Goal: Contribute content: Contribute content

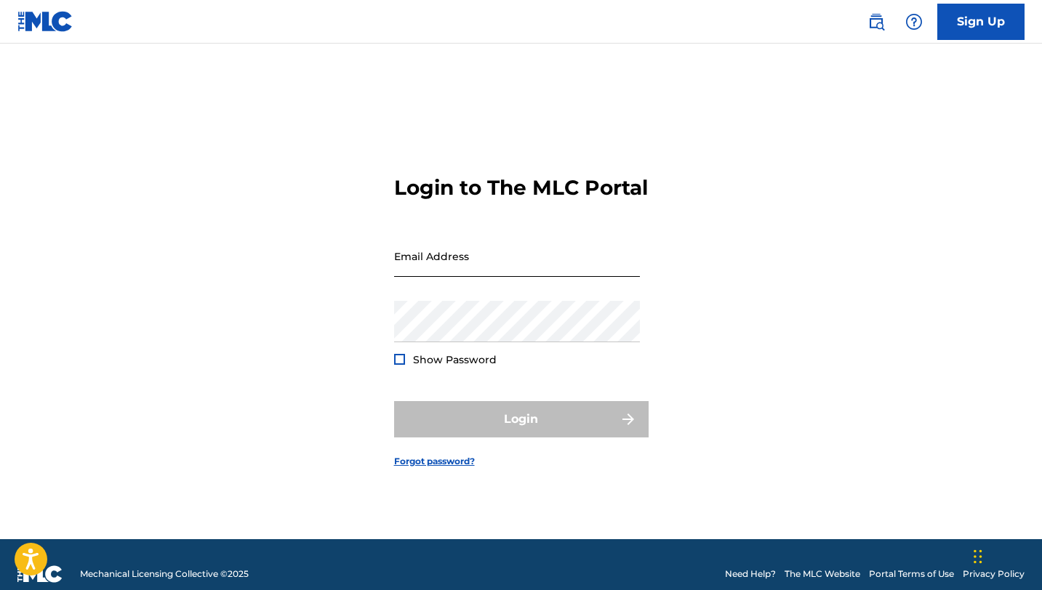
click at [443, 277] on input "Email Address" at bounding box center [517, 256] width 246 height 41
type input "[EMAIL_ADDRESS][DOMAIN_NAME]"
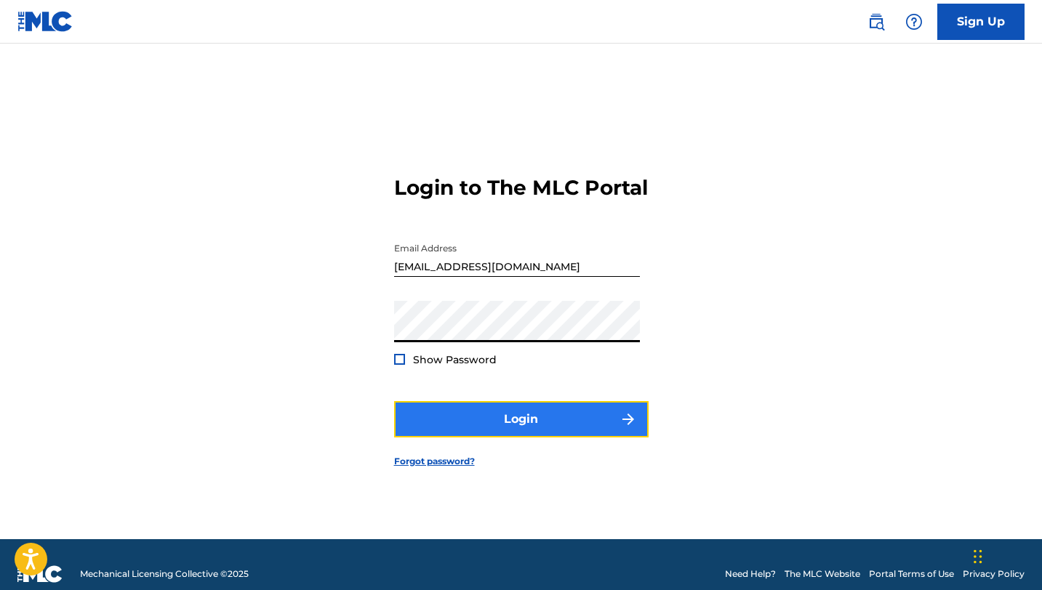
click at [518, 438] on button "Login" at bounding box center [521, 419] width 254 height 36
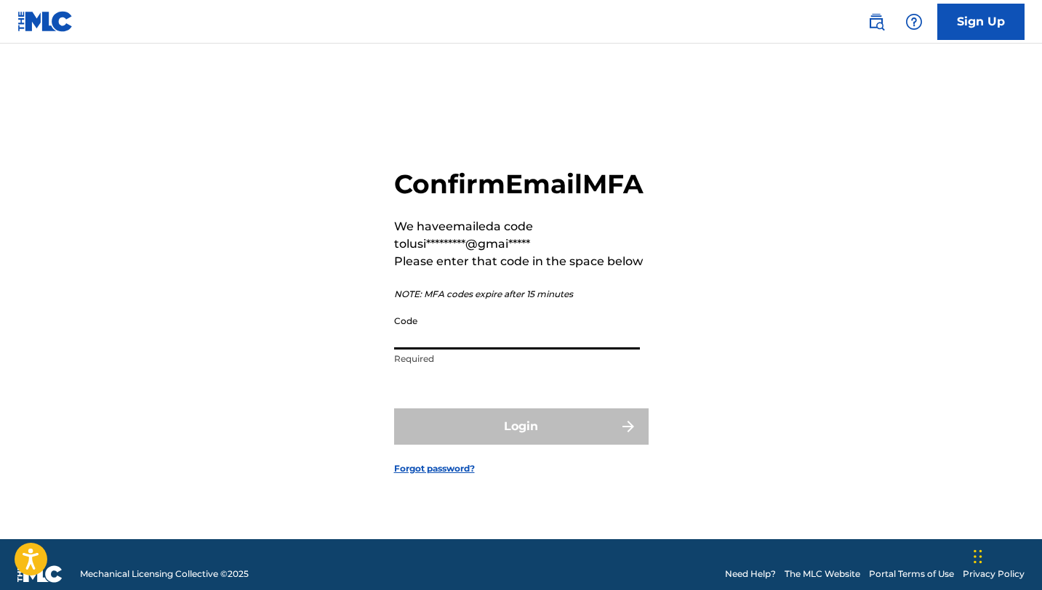
paste input "358612"
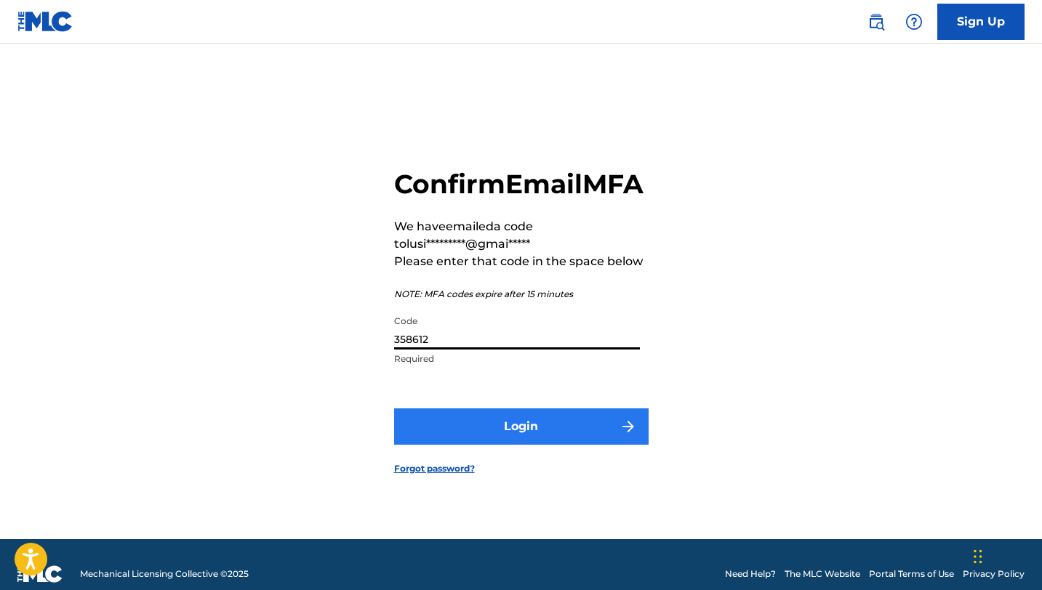
type input "358612"
click at [511, 445] on button "Login" at bounding box center [521, 427] width 254 height 36
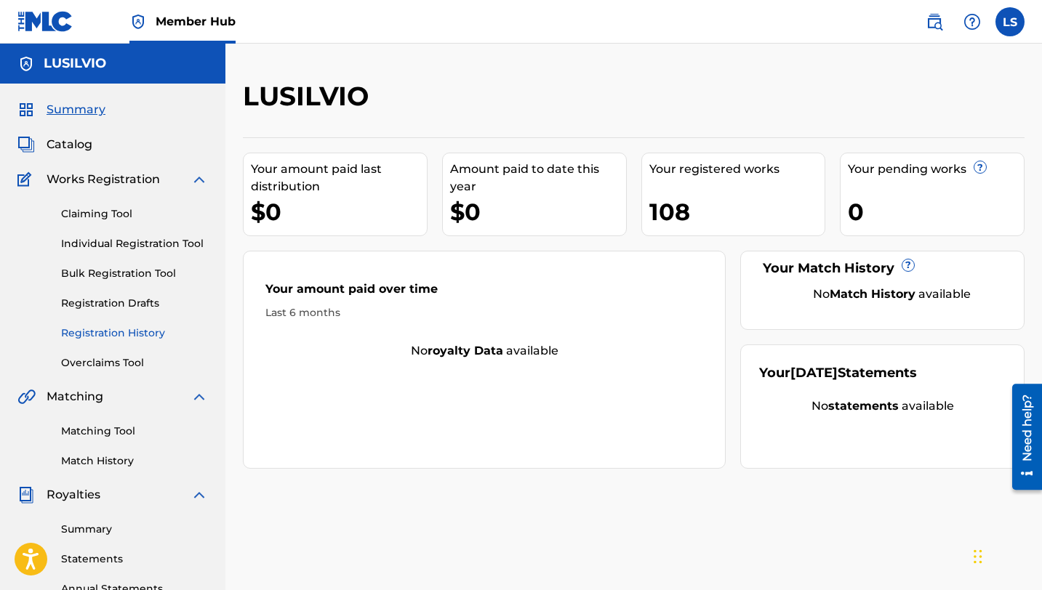
click at [111, 334] on link "Registration History" at bounding box center [134, 333] width 147 height 15
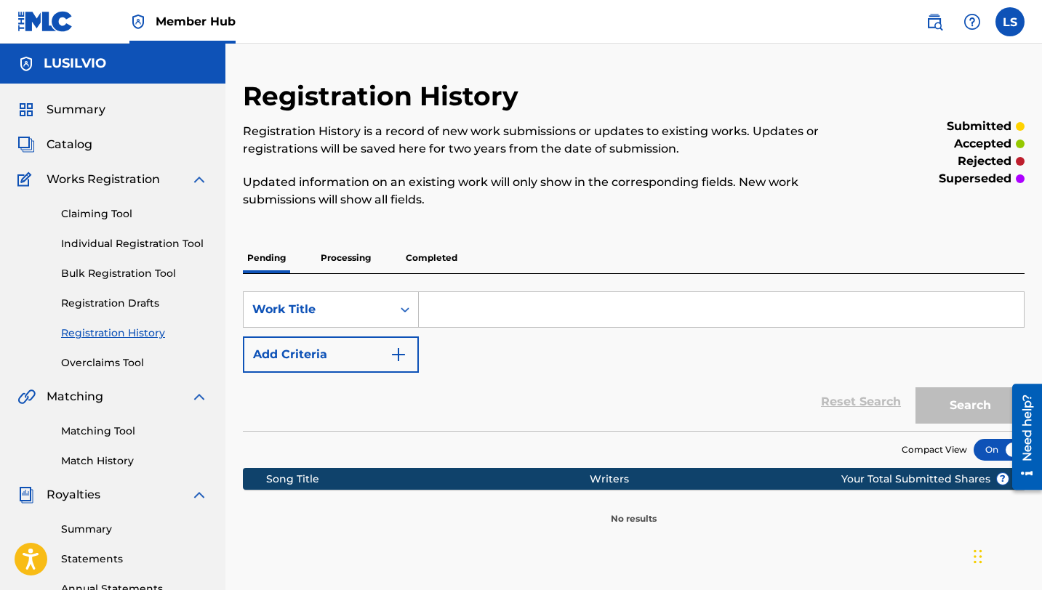
click at [409, 257] on p "Completed" at bounding box center [431, 258] width 60 height 31
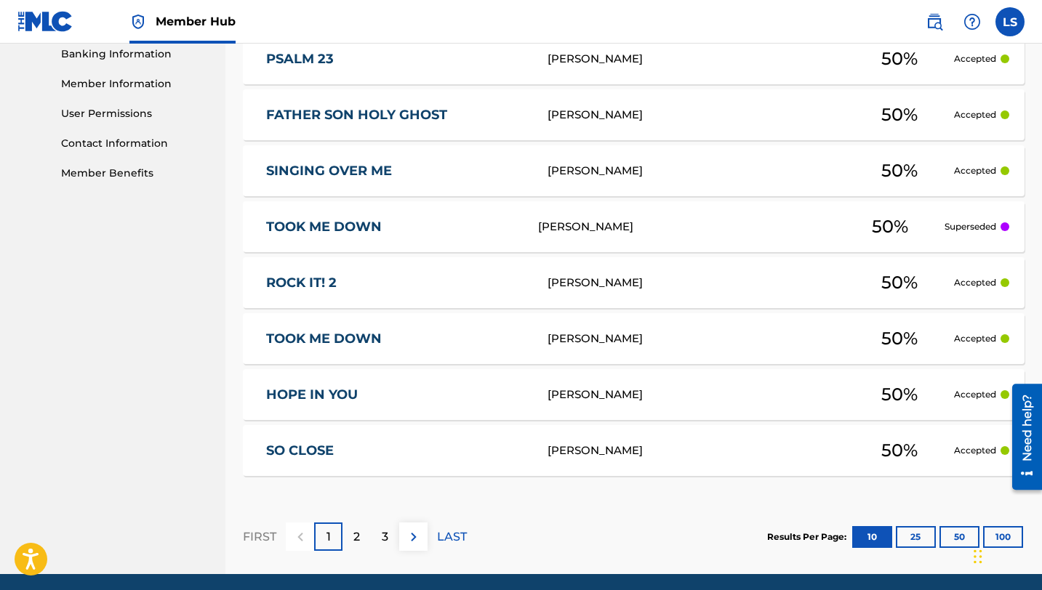
scroll to position [687, 0]
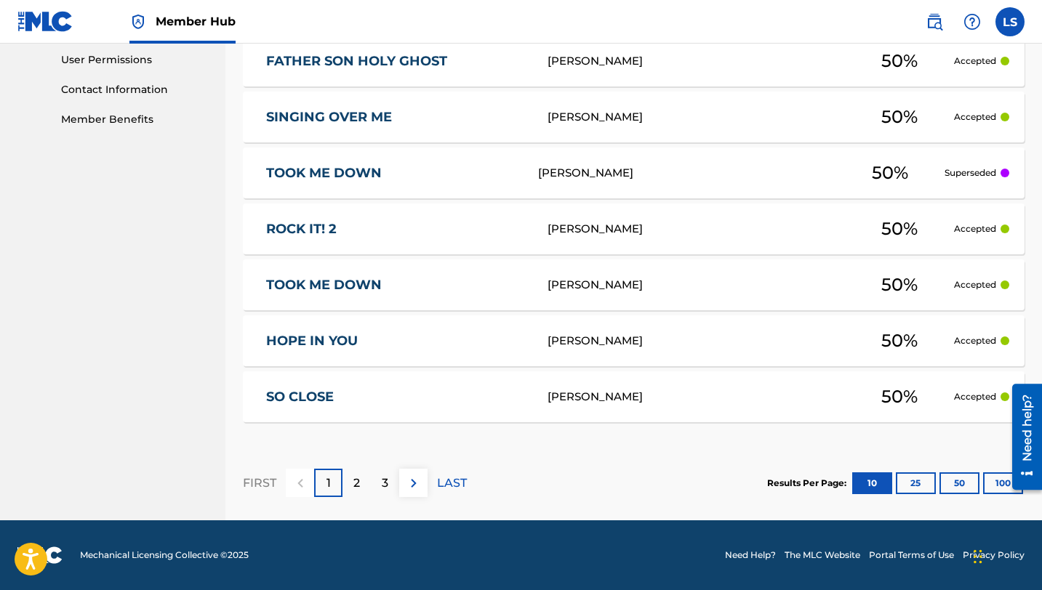
click at [358, 481] on p "2" at bounding box center [356, 483] width 7 height 17
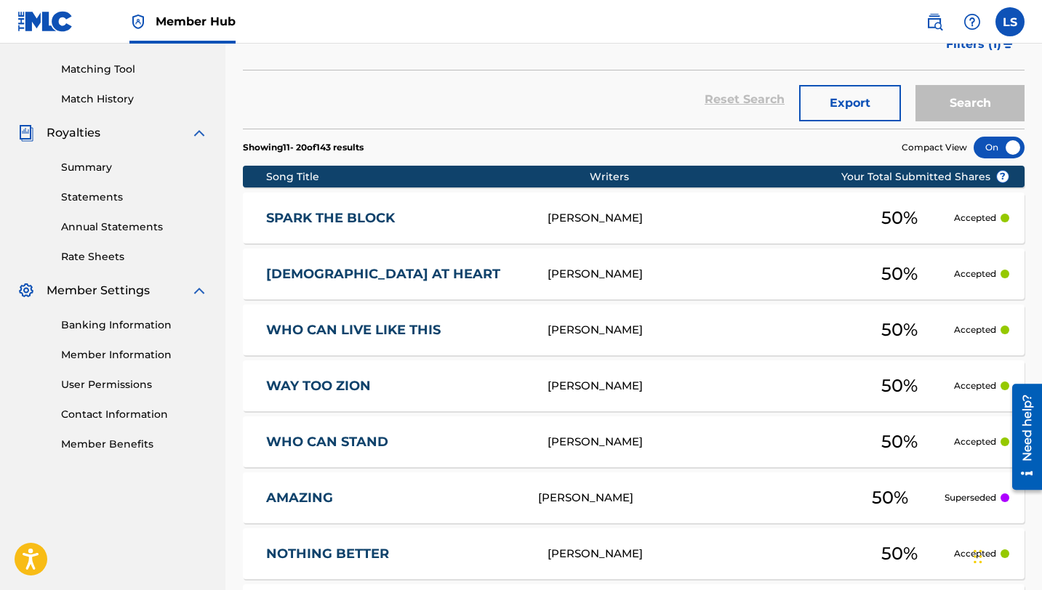
scroll to position [0, 0]
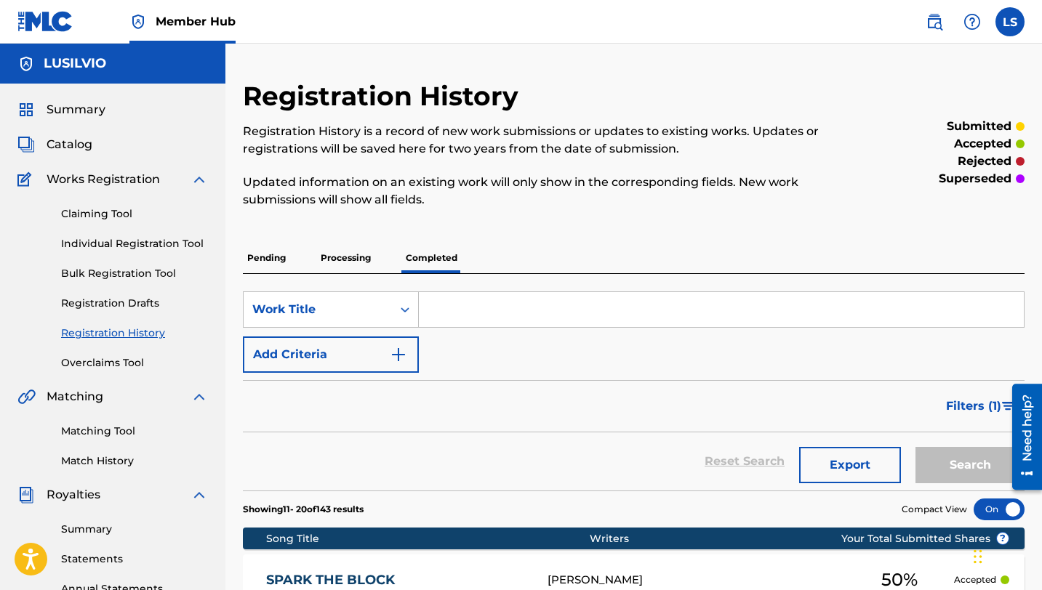
click at [129, 253] on div "Claiming Tool Individual Registration Tool Bulk Registration Tool Registration …" at bounding box center [112, 279] width 190 height 182
click at [132, 247] on link "Individual Registration Tool" at bounding box center [134, 243] width 147 height 15
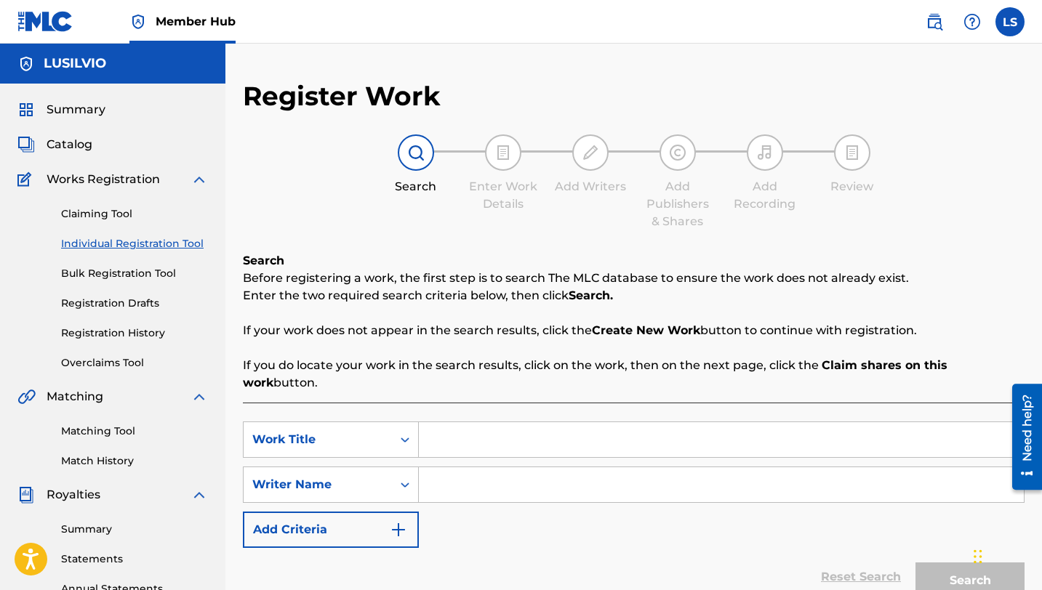
click at [464, 433] on input "Search Form" at bounding box center [721, 439] width 605 height 35
type input "Get Right"
click at [428, 467] on input "Search Form" at bounding box center [721, 484] width 605 height 35
type input "Lusilvio"
click at [938, 563] on button "Search" at bounding box center [969, 581] width 109 height 36
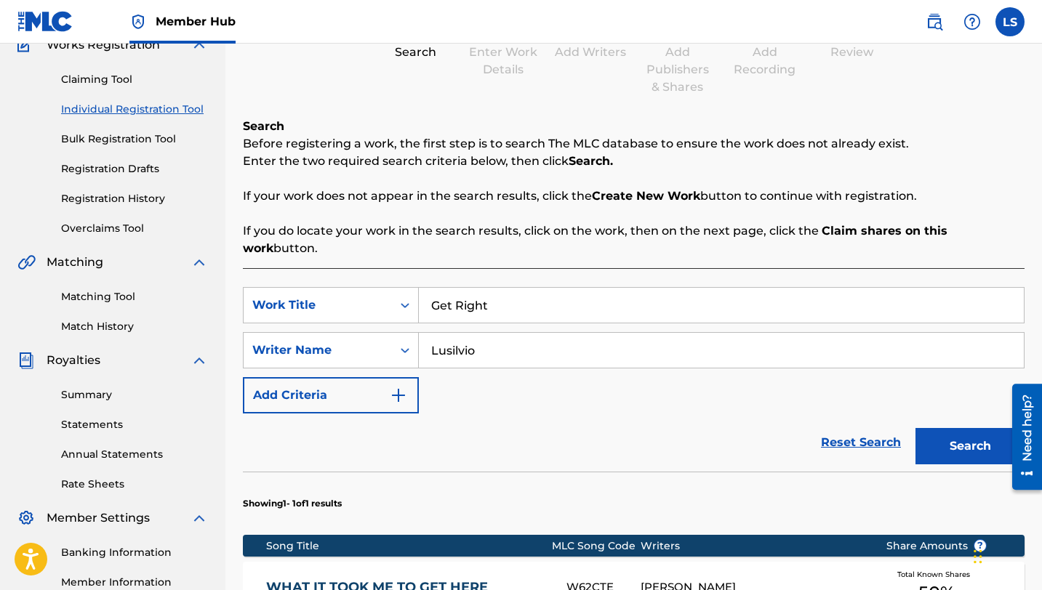
scroll to position [387, 0]
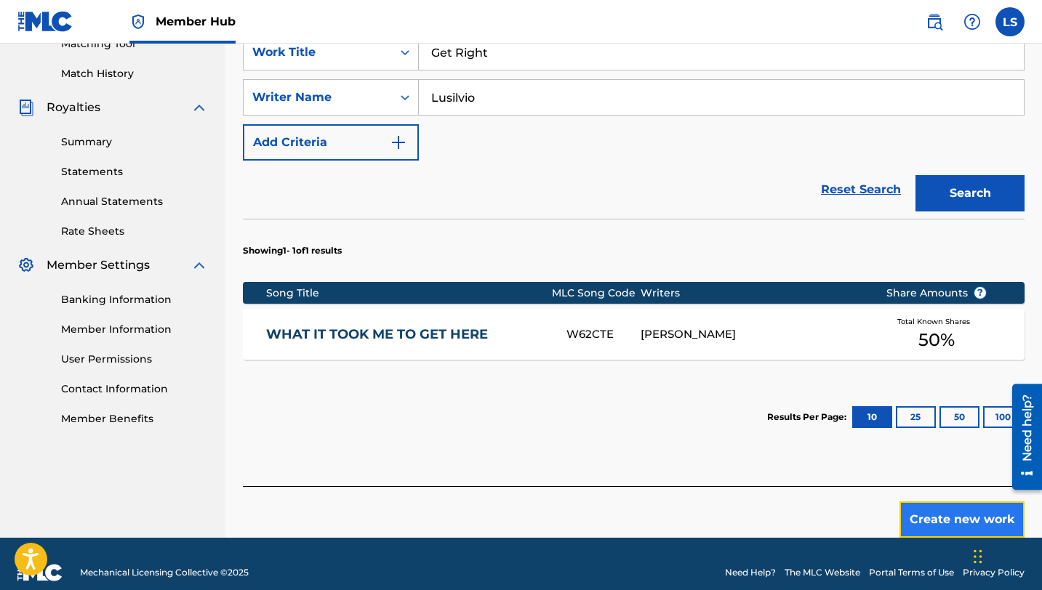
click at [955, 502] on button "Create new work" at bounding box center [961, 520] width 125 height 36
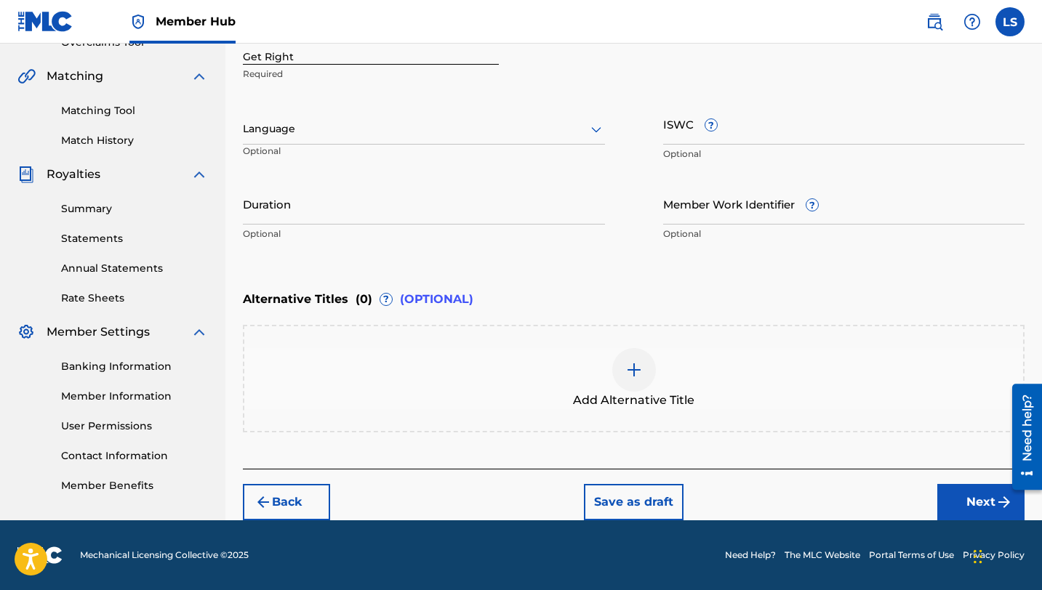
scroll to position [320, 0]
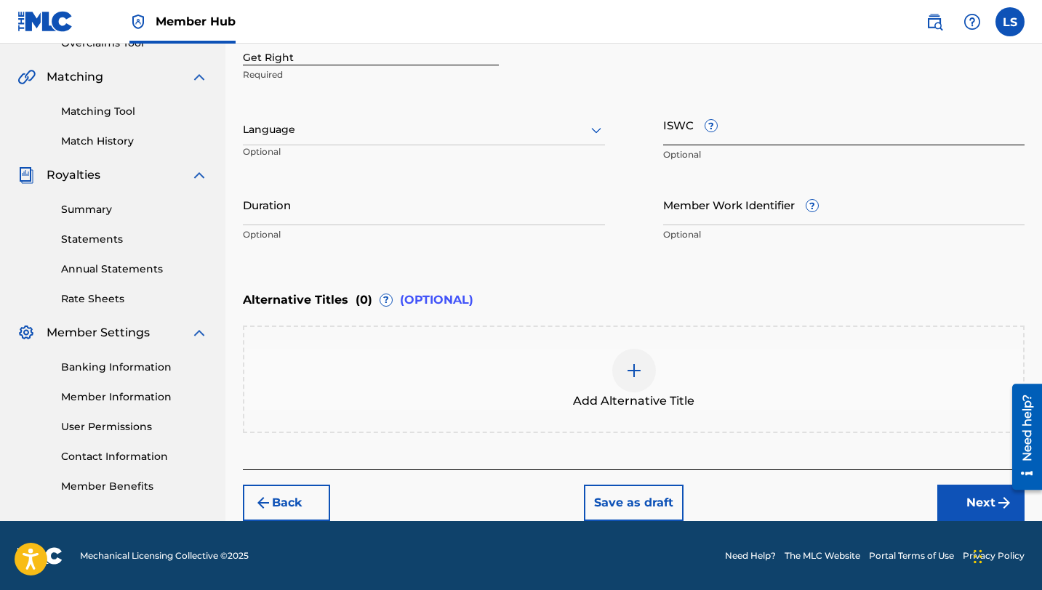
click at [702, 136] on input "ISWC ?" at bounding box center [844, 124] width 362 height 41
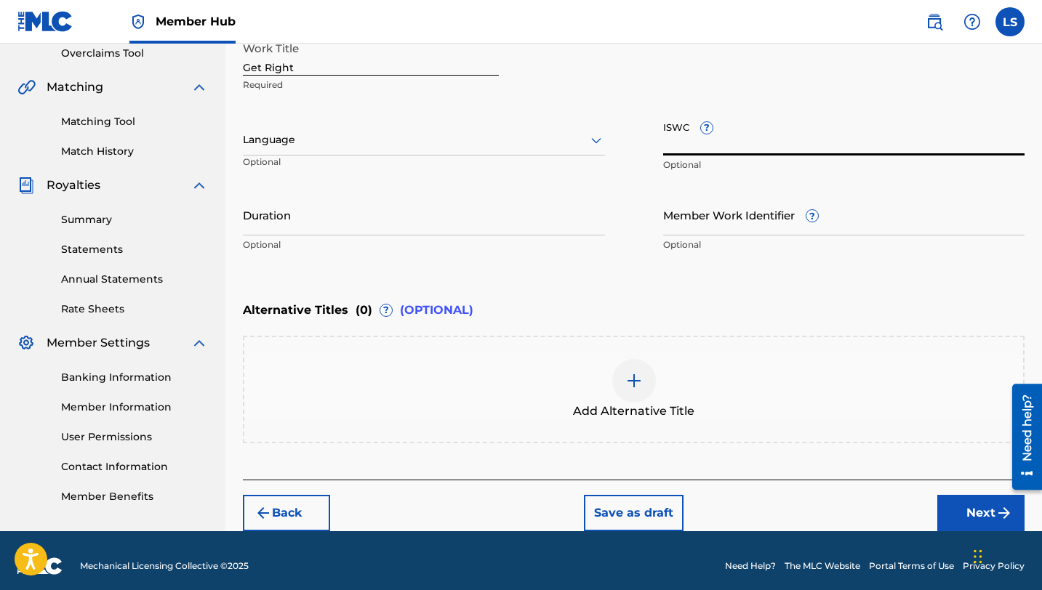
paste input "T3354510020"
type input "T3354510020"
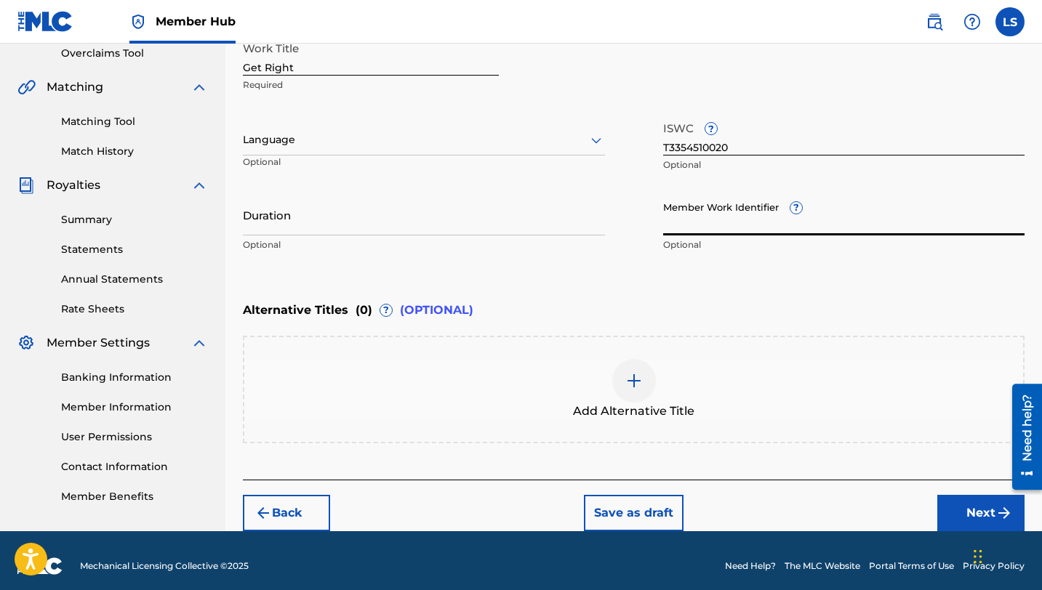
paste input "932317634"
type input "932317634"
click at [297, 228] on input "Duration" at bounding box center [424, 214] width 362 height 41
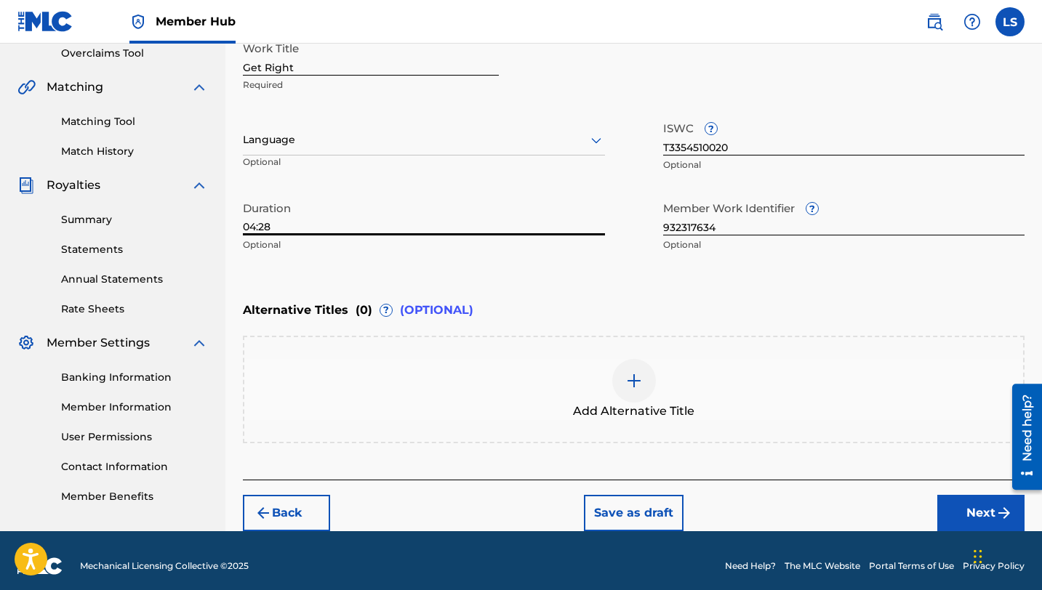
type input "04:28"
click at [402, 147] on div at bounding box center [424, 140] width 362 height 18
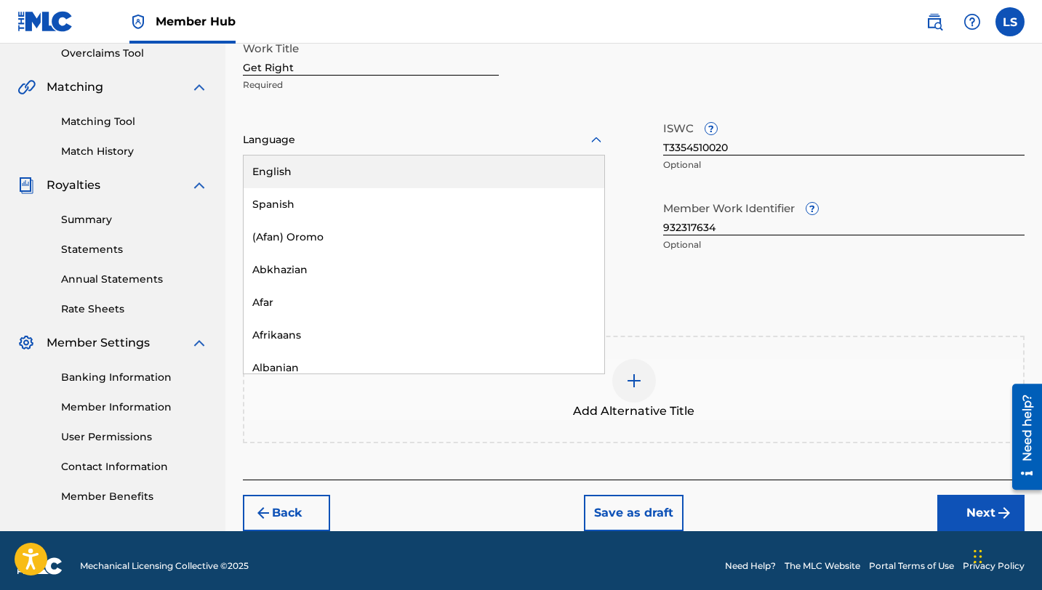
click at [379, 167] on div "English" at bounding box center [424, 172] width 361 height 33
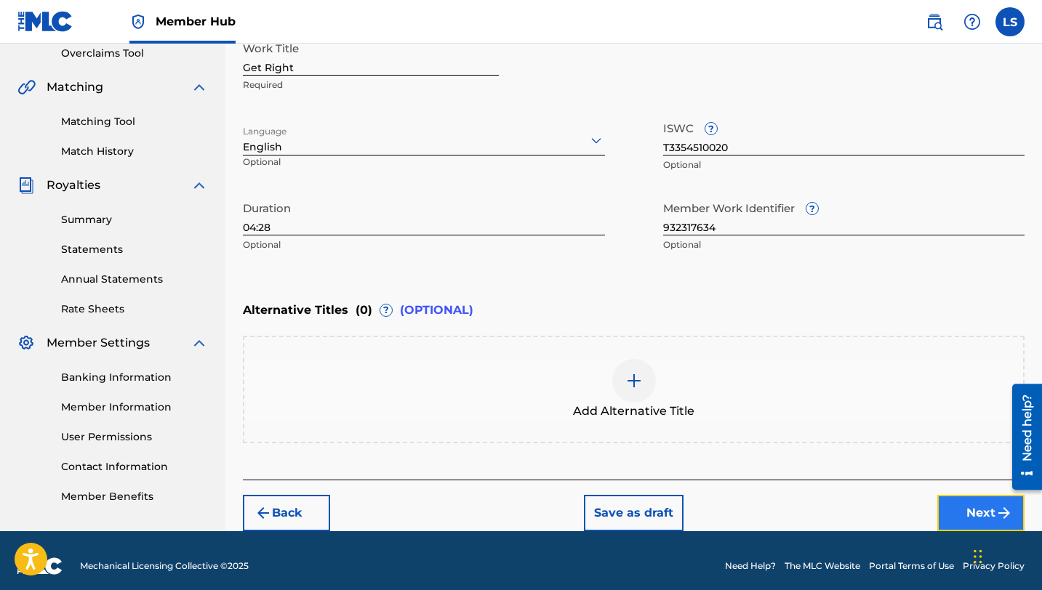
click at [955, 497] on button "Next" at bounding box center [980, 513] width 87 height 36
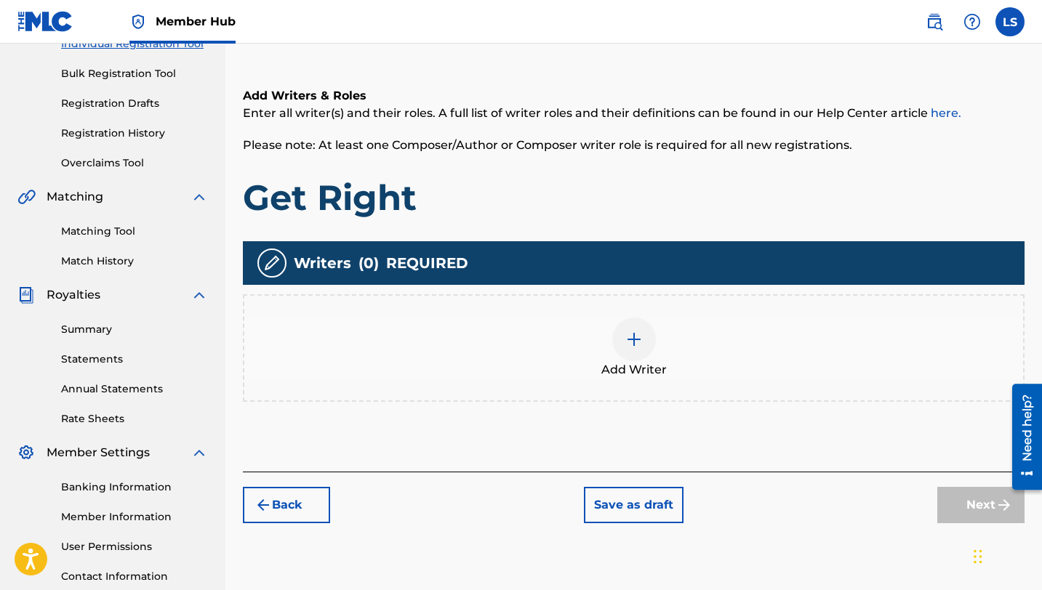
scroll to position [201, 0]
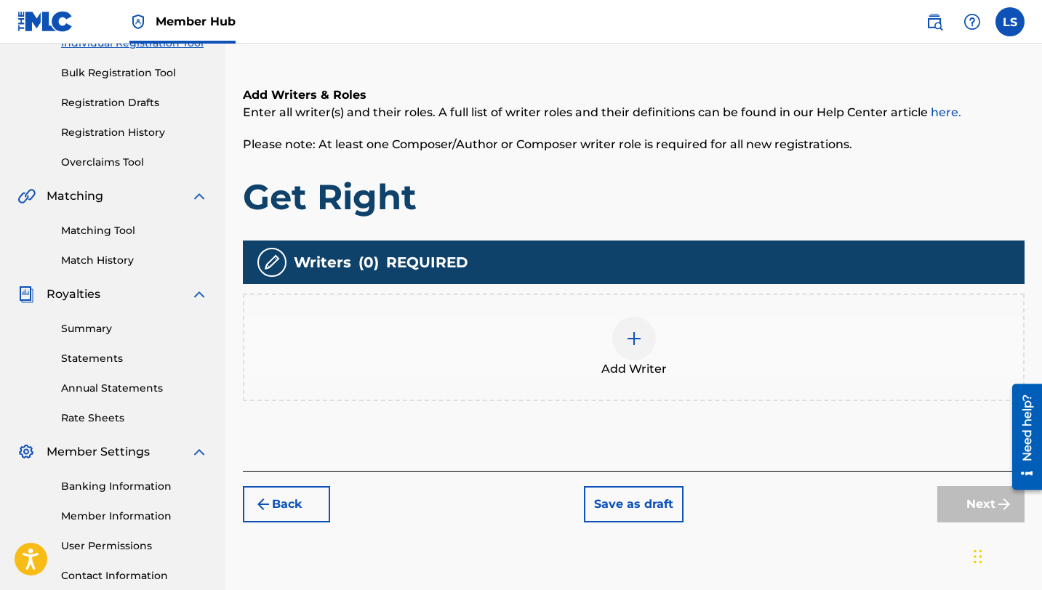
click at [651, 351] on div at bounding box center [634, 339] width 44 height 44
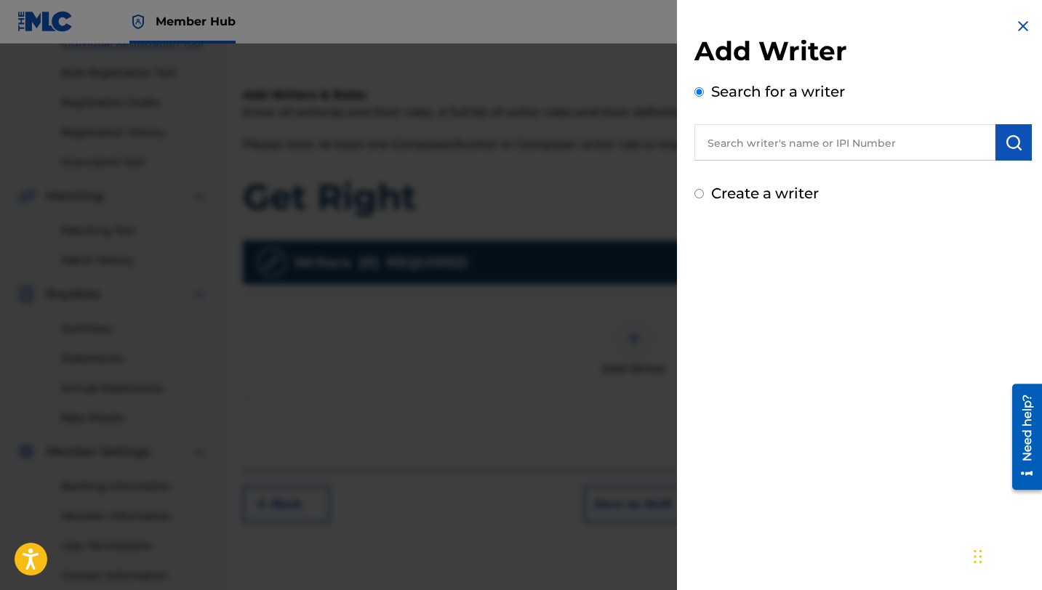
click at [747, 137] on input "text" at bounding box center [844, 142] width 301 height 36
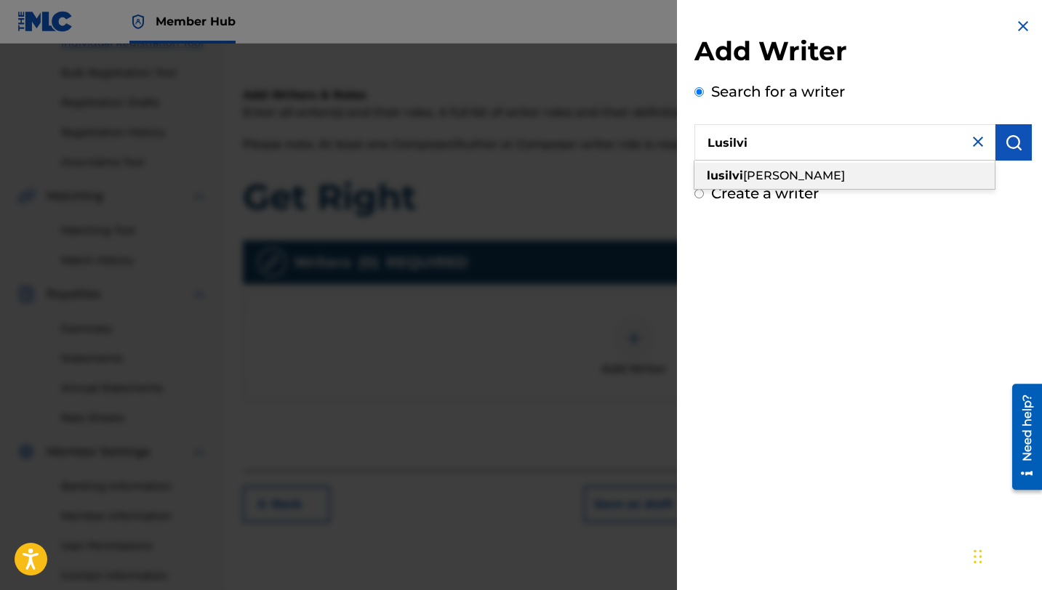
scroll to position [201, 0]
click at [749, 178] on span "[PERSON_NAME]" at bounding box center [794, 176] width 102 height 14
type input "[PERSON_NAME]"
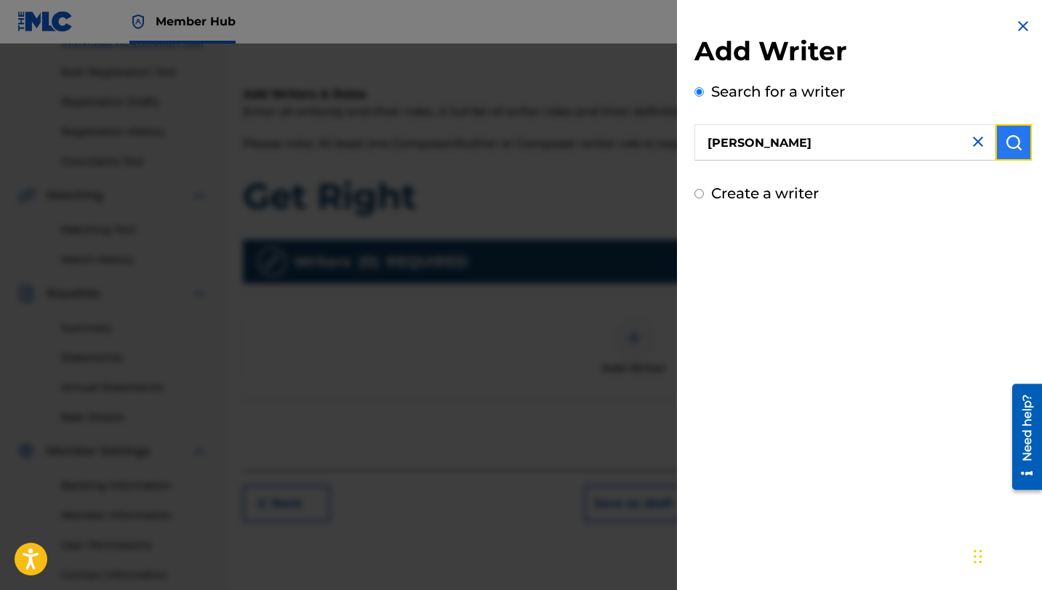
click at [1016, 147] on img "submit" at bounding box center [1013, 142] width 17 height 17
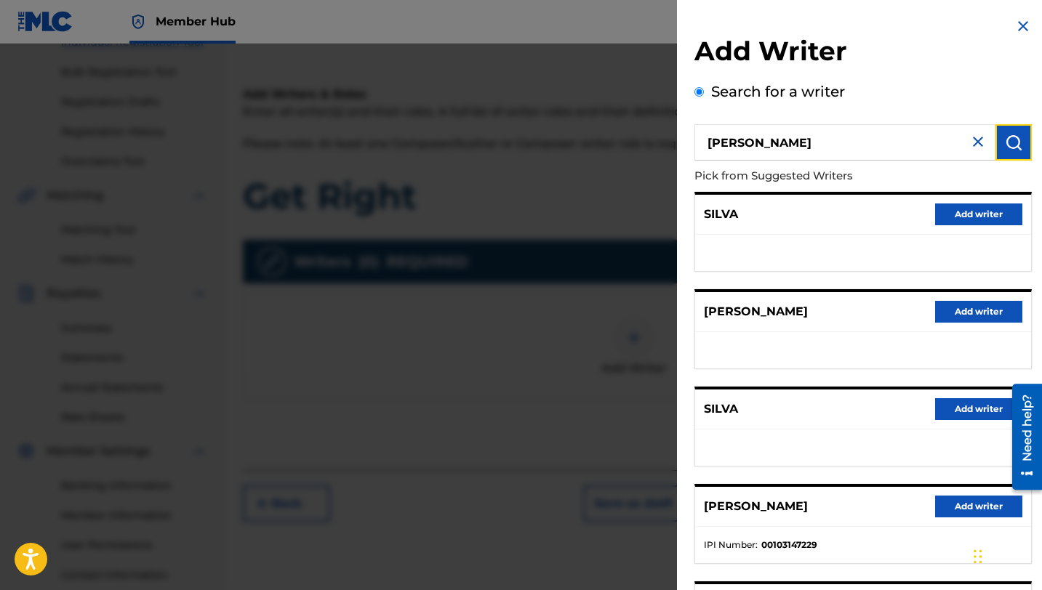
scroll to position [163, 0]
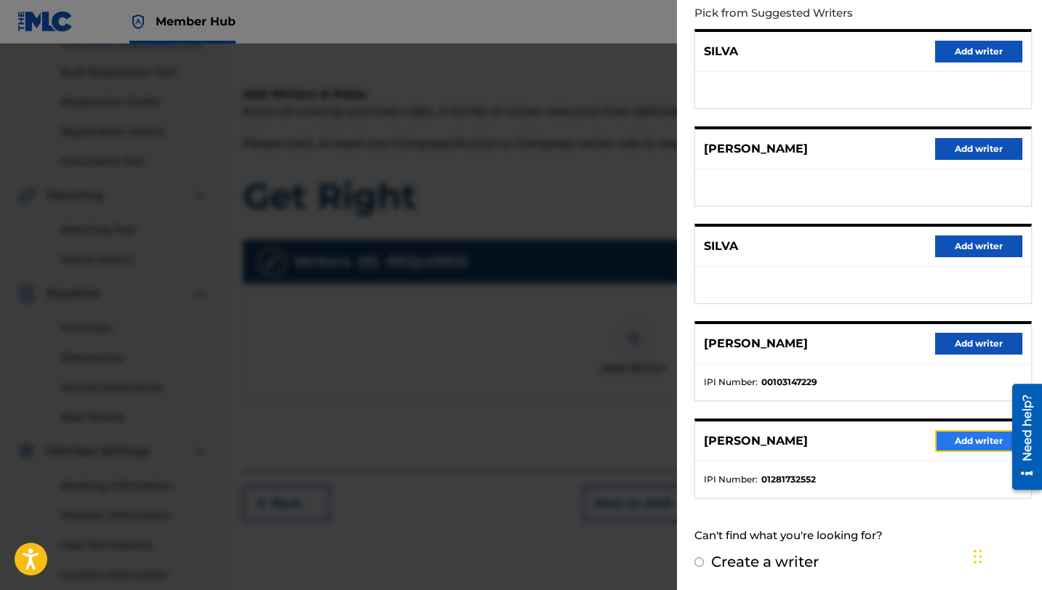
click at [952, 436] on button "Add writer" at bounding box center [978, 441] width 87 height 22
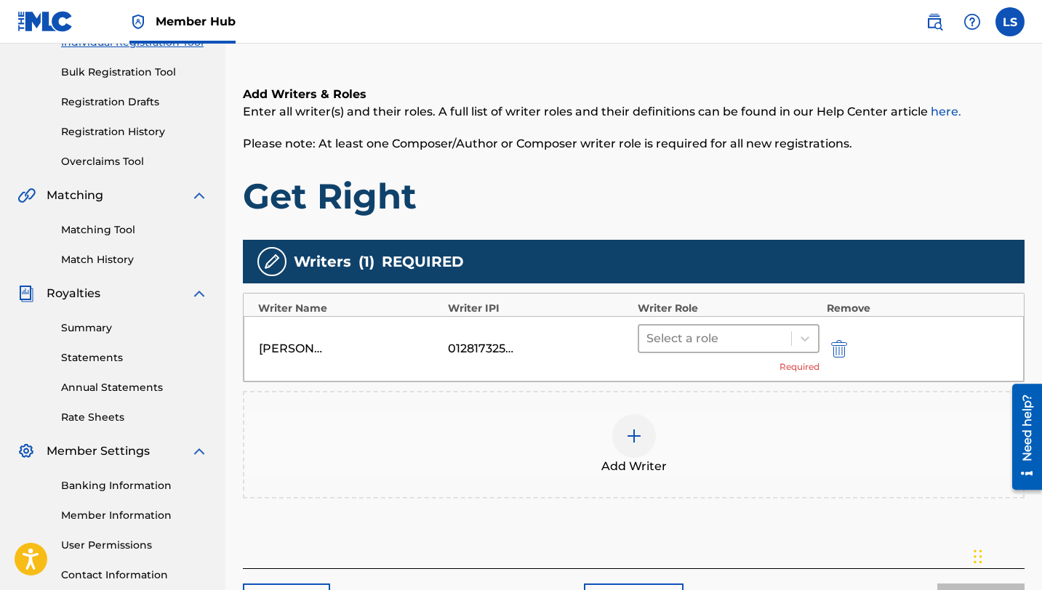
click at [683, 338] on div at bounding box center [714, 339] width 137 height 20
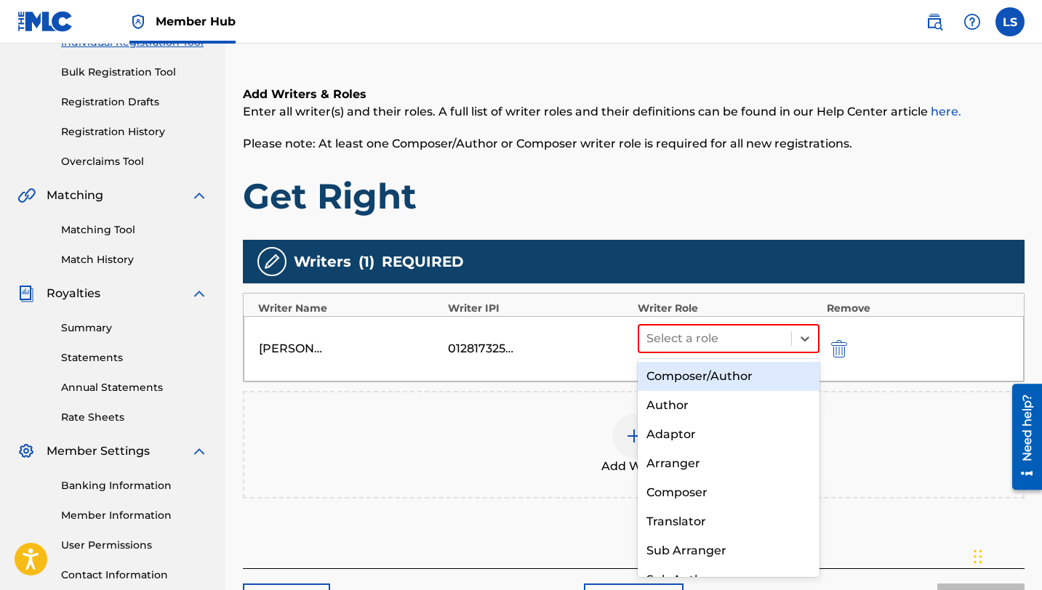
click at [702, 377] on div "Composer/Author" at bounding box center [729, 376] width 182 height 29
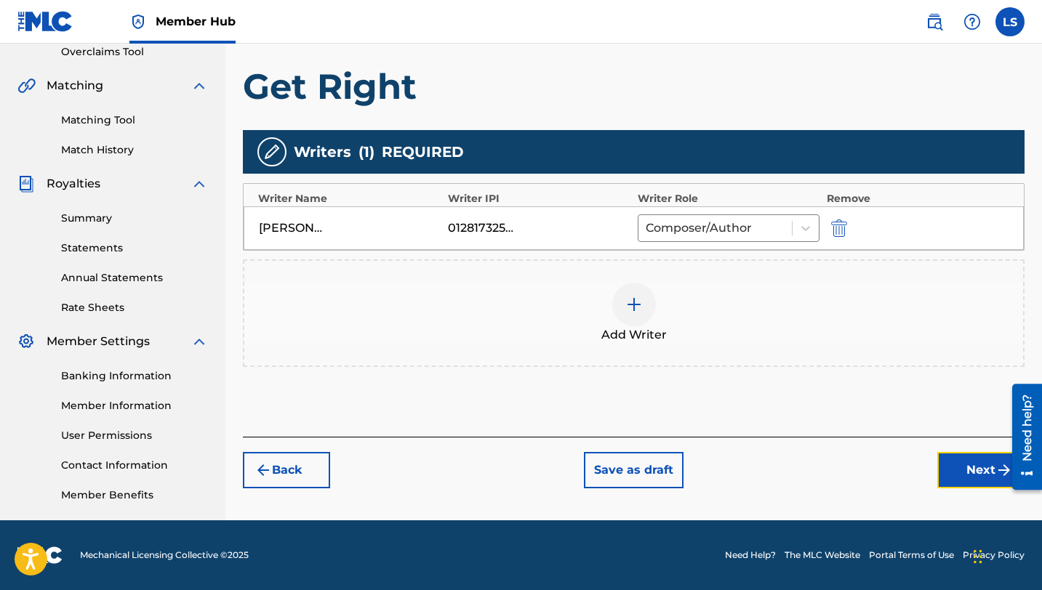
click at [954, 479] on button "Next" at bounding box center [980, 470] width 87 height 36
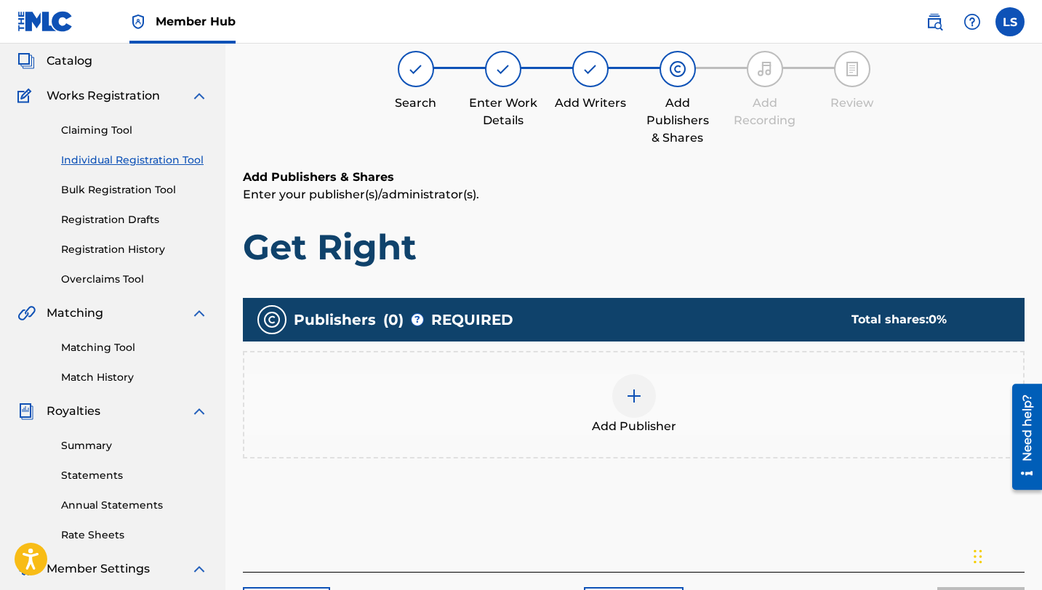
scroll to position [65, 0]
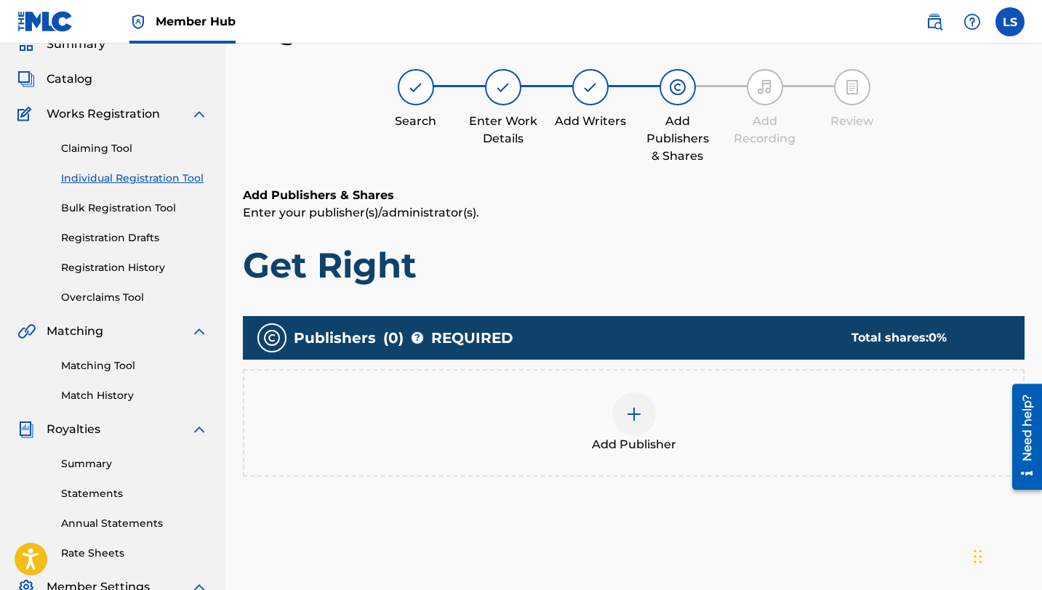
click at [633, 409] on img at bounding box center [633, 414] width 17 height 17
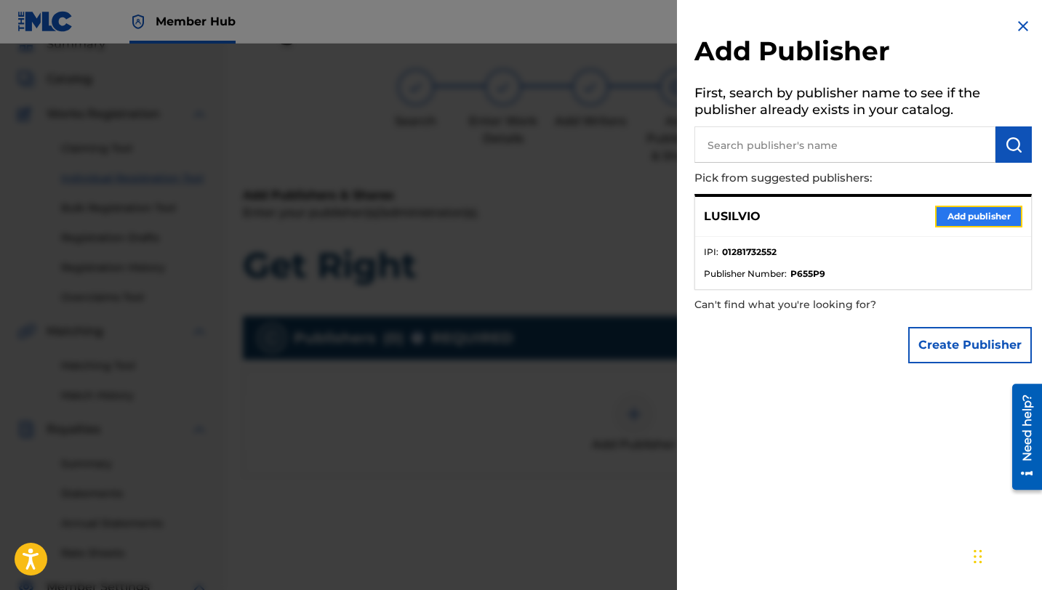
click at [982, 214] on button "Add publisher" at bounding box center [978, 217] width 87 height 22
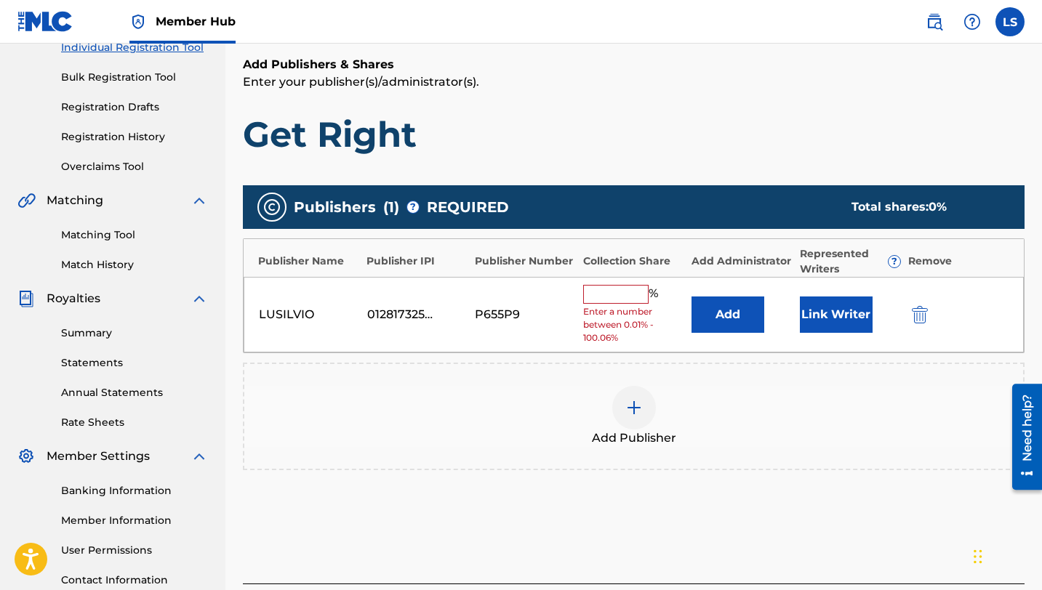
scroll to position [199, 0]
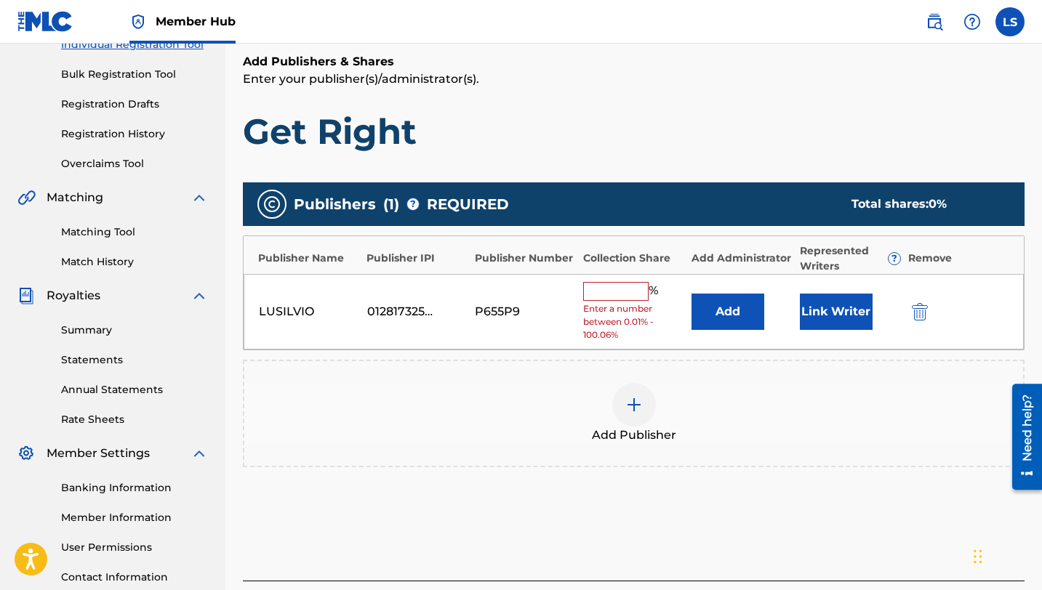
click at [613, 291] on input "text" at bounding box center [615, 291] width 65 height 19
type input "50"
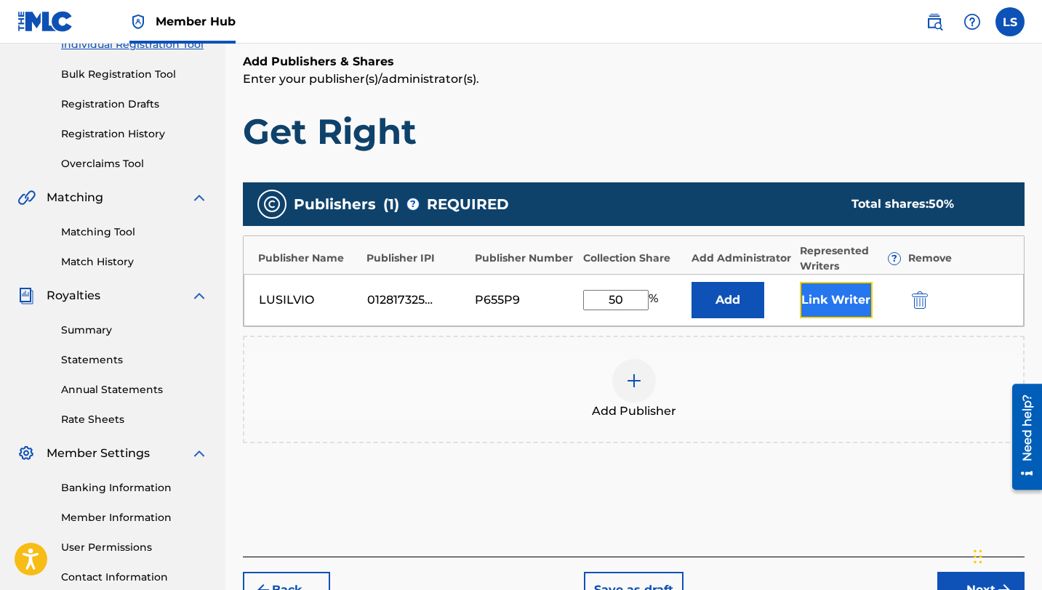
click at [845, 307] on button "Link Writer" at bounding box center [836, 300] width 73 height 36
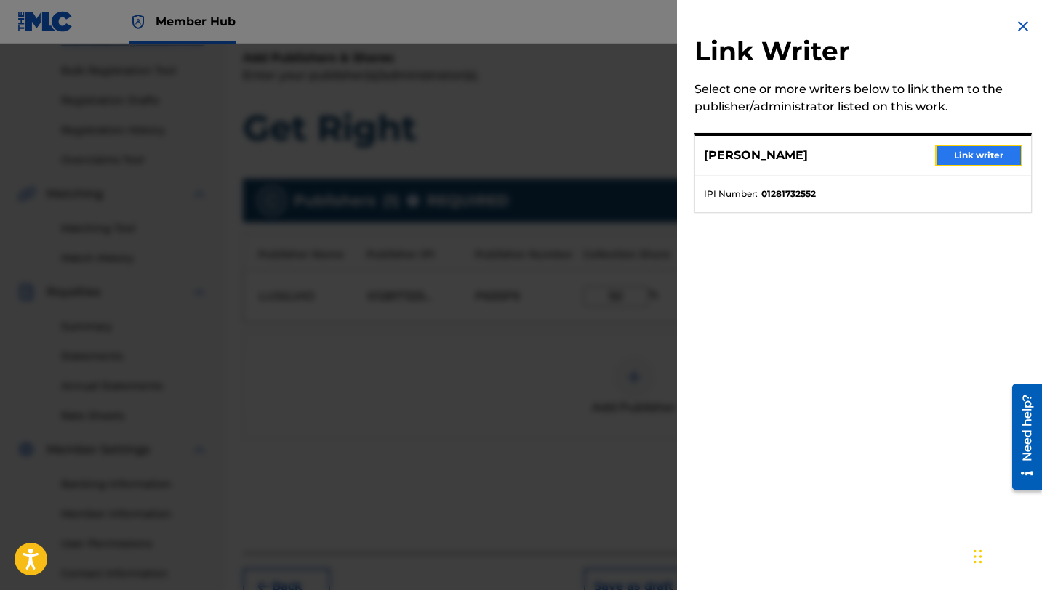
drag, startPoint x: 963, startPoint y: 157, endPoint x: 922, endPoint y: 193, distance: 55.1
click at [963, 157] on button "Link writer" at bounding box center [978, 156] width 87 height 22
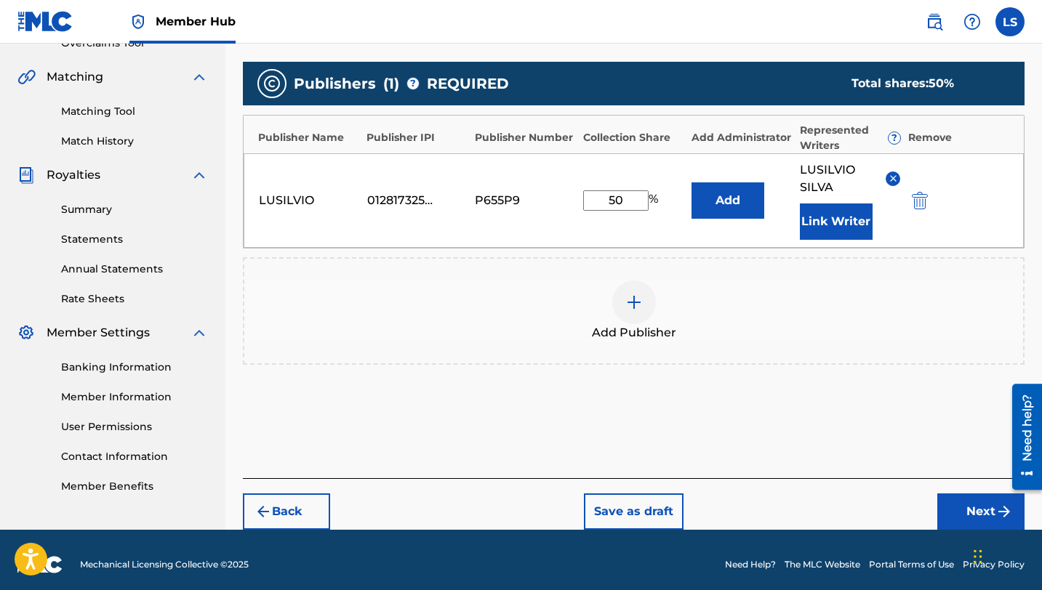
scroll to position [329, 0]
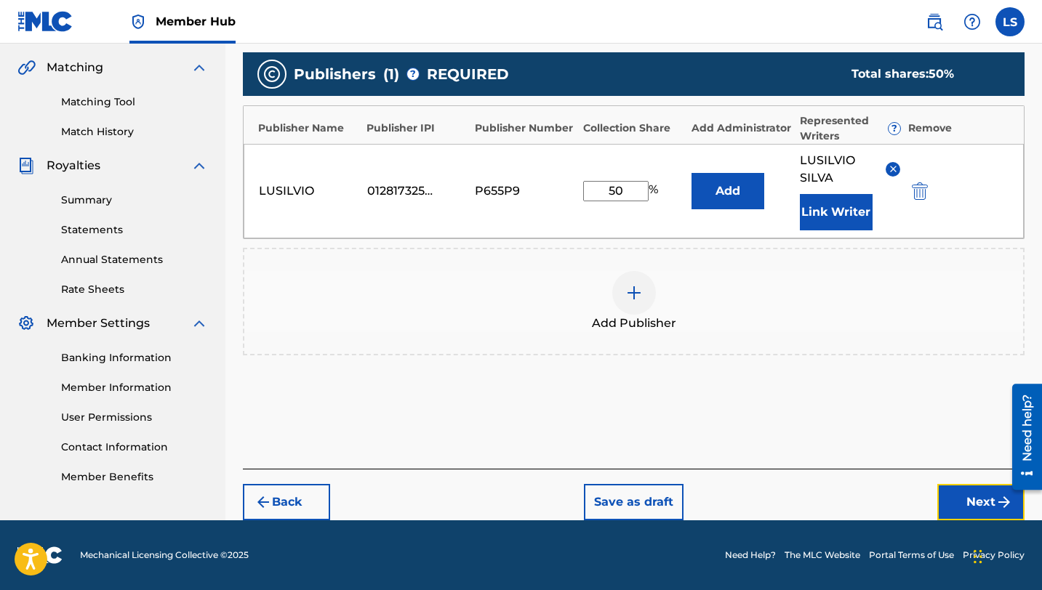
click at [971, 501] on button "Next" at bounding box center [980, 502] width 87 height 36
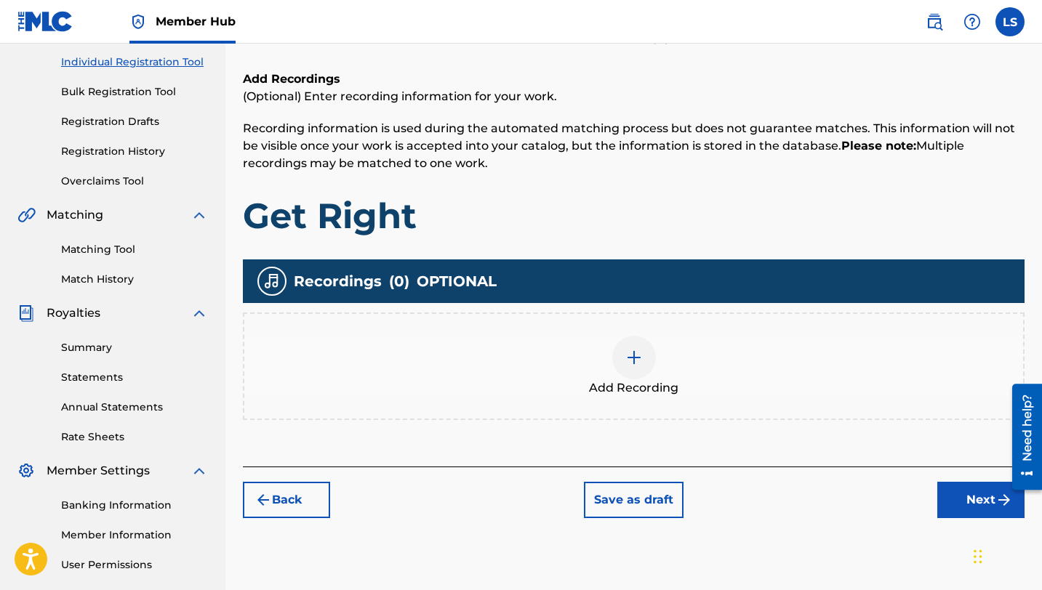
scroll to position [184, 0]
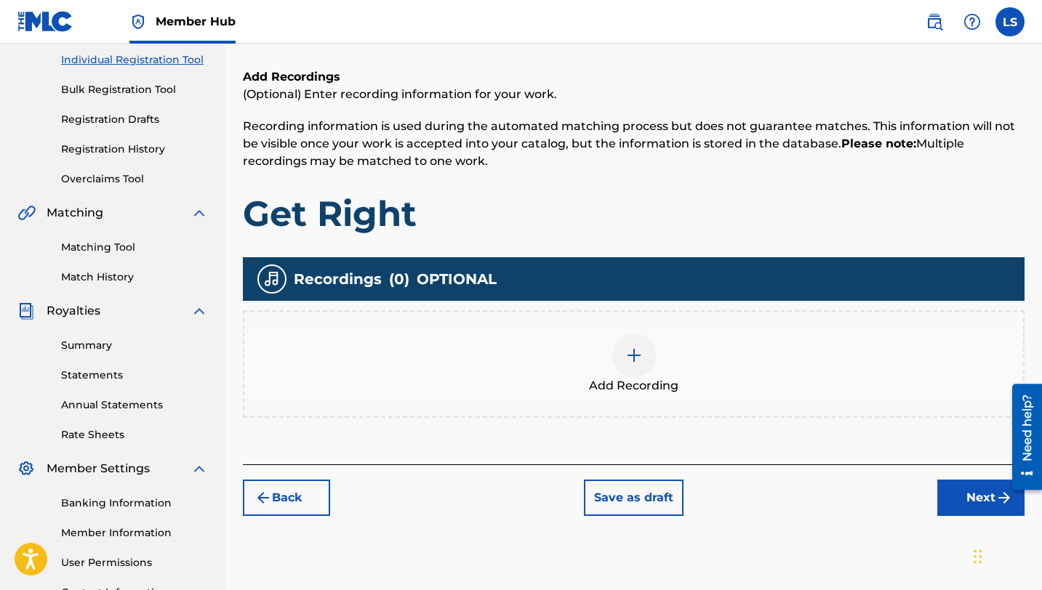
click at [632, 345] on div at bounding box center [634, 356] width 44 height 44
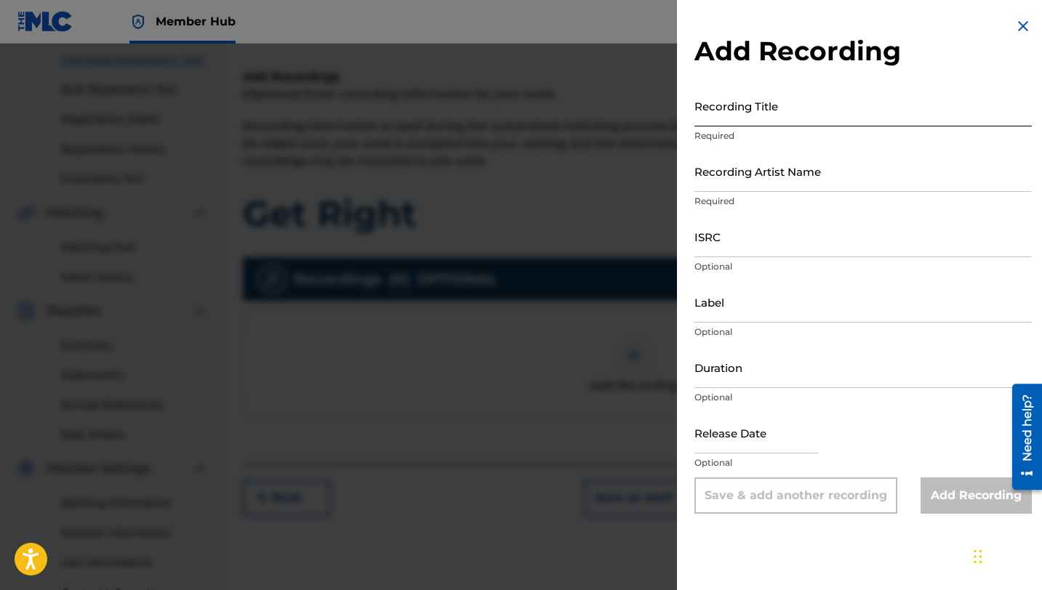
click at [747, 121] on input "Recording Title" at bounding box center [862, 105] width 337 height 41
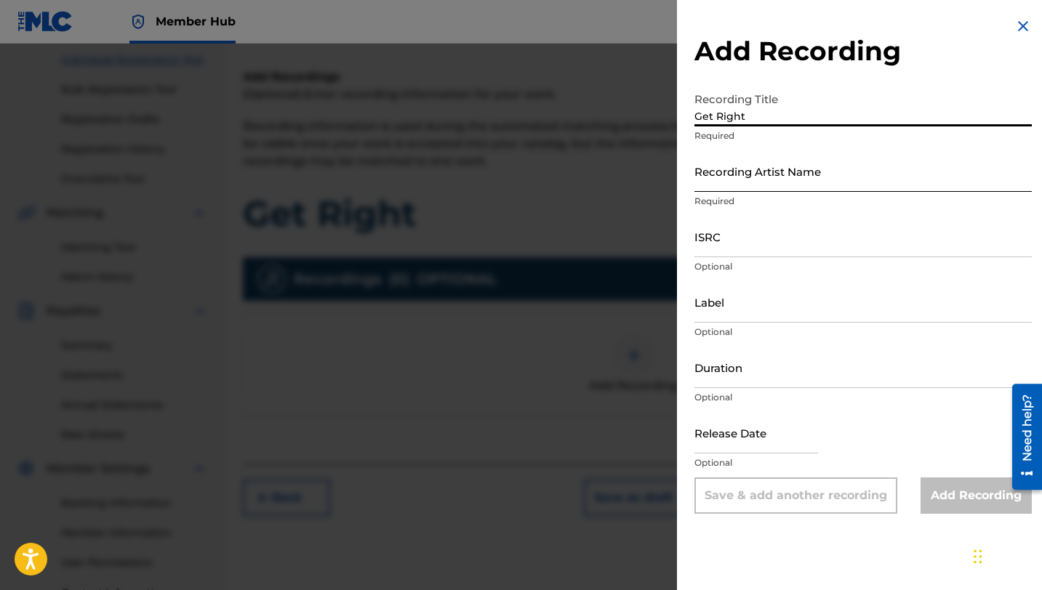
type input "Get Right"
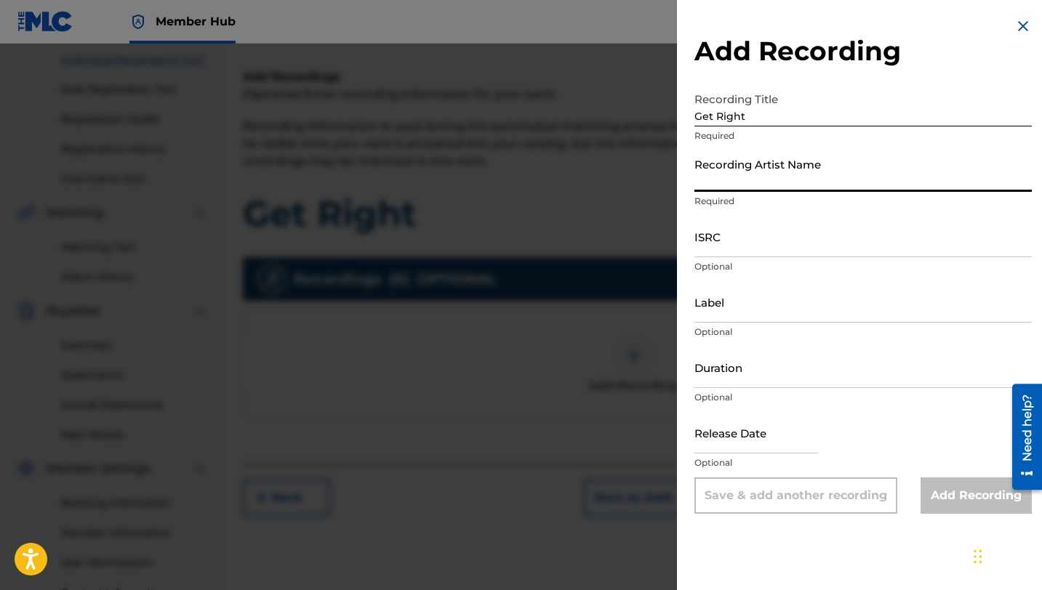
scroll to position [187, 0]
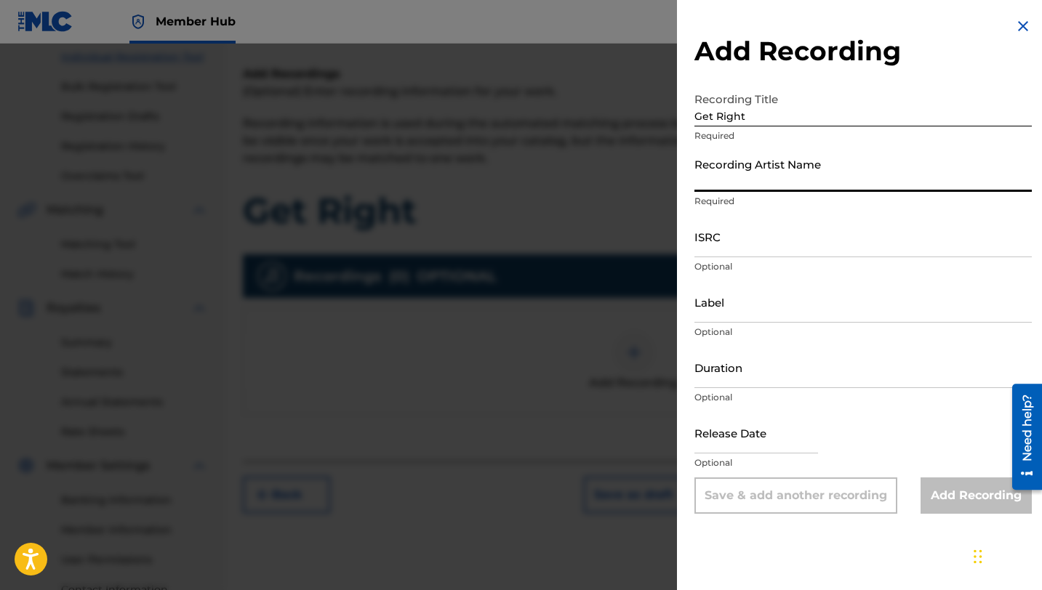
click at [763, 174] on input "Recording Artist Name" at bounding box center [862, 170] width 337 height 41
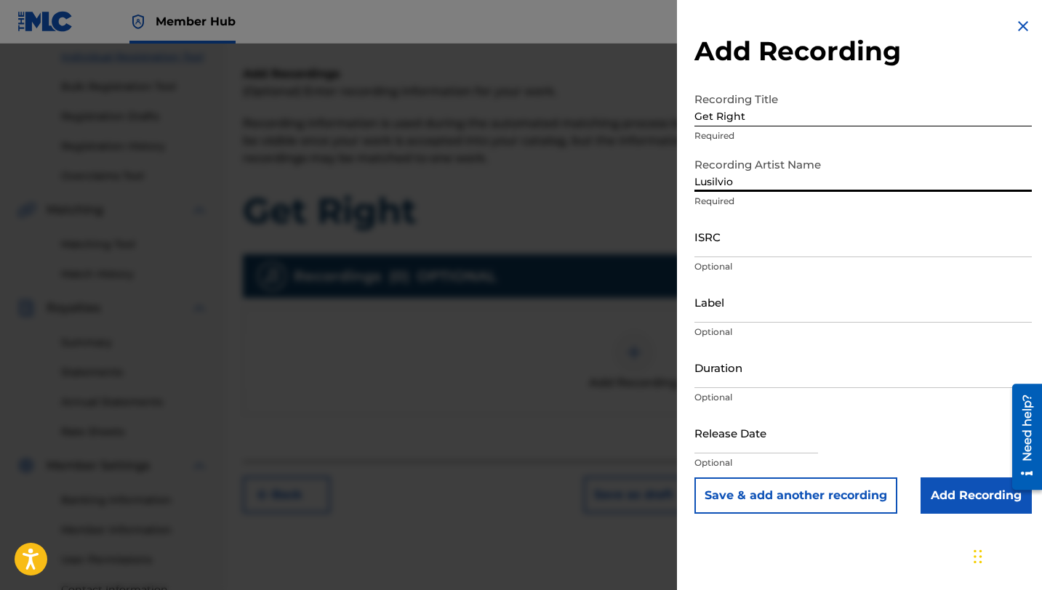
type input "Lusilvio"
paste input "QZWFX2548521"
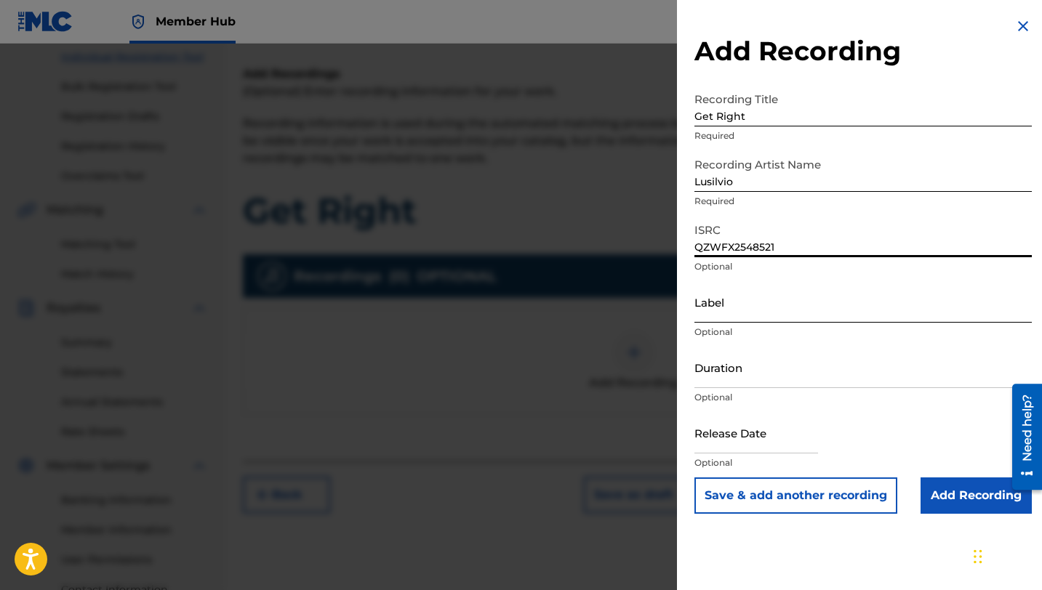
type input "QZWFX2548521"
click at [724, 313] on input "Label" at bounding box center [862, 301] width 337 height 41
type input "[PERSON_NAME] DELIVERY INC"
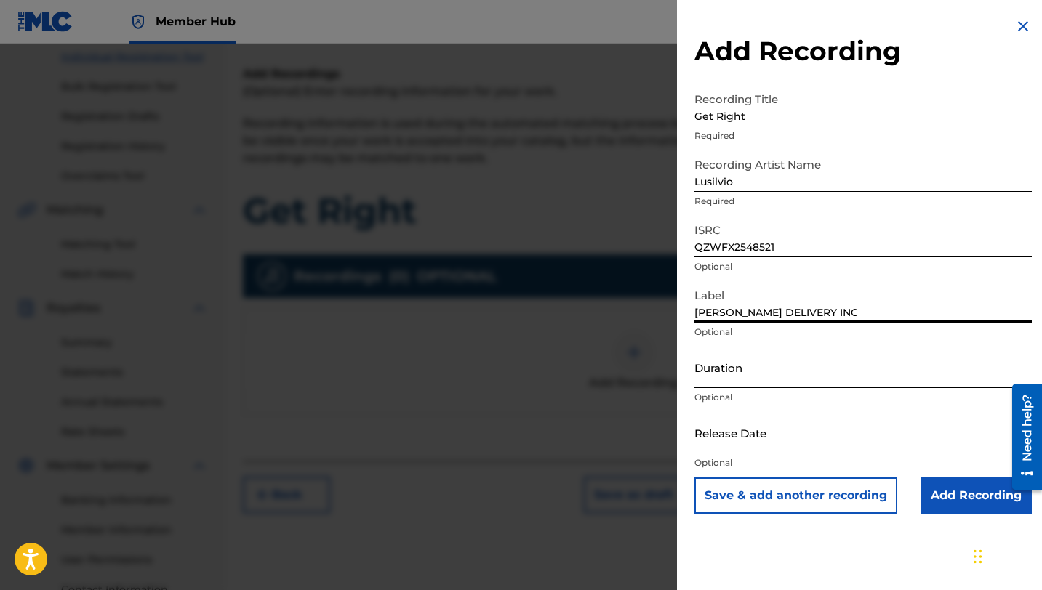
click at [720, 380] on input "Duration" at bounding box center [862, 367] width 337 height 41
type input "04:28"
drag, startPoint x: 781, startPoint y: 249, endPoint x: 550, endPoint y: 244, distance: 231.2
click at [550, 244] on div "Add Recording Recording Title Get Right Required Recording Artist Name Lusilvio…" at bounding box center [521, 317] width 1042 height 547
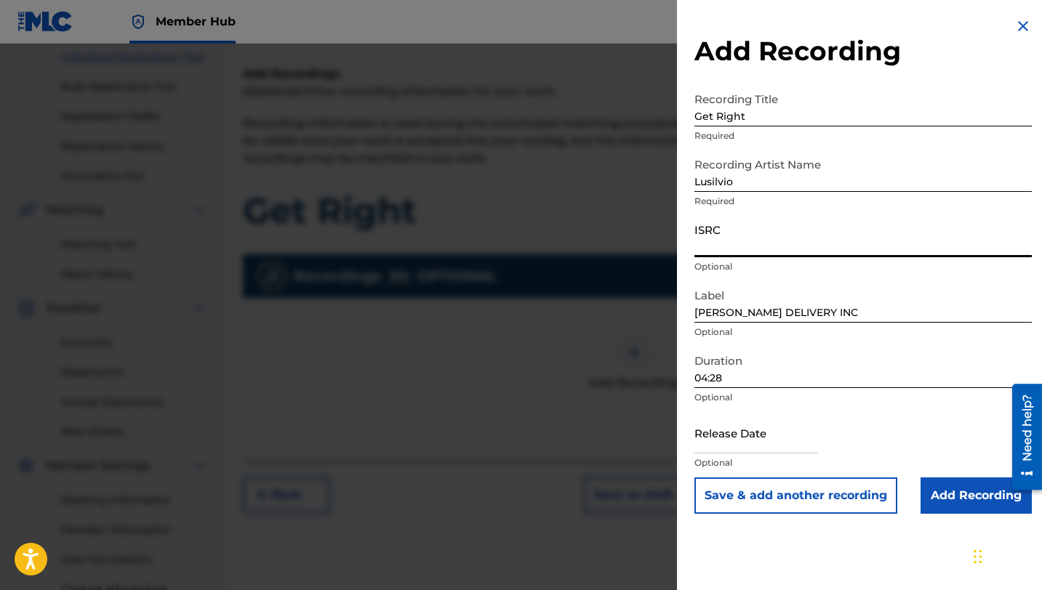
paste input "QT3F32546230"
type input "QT3F32546230"
click at [728, 449] on input "text" at bounding box center [756, 432] width 124 height 41
select select "8"
select select "2025"
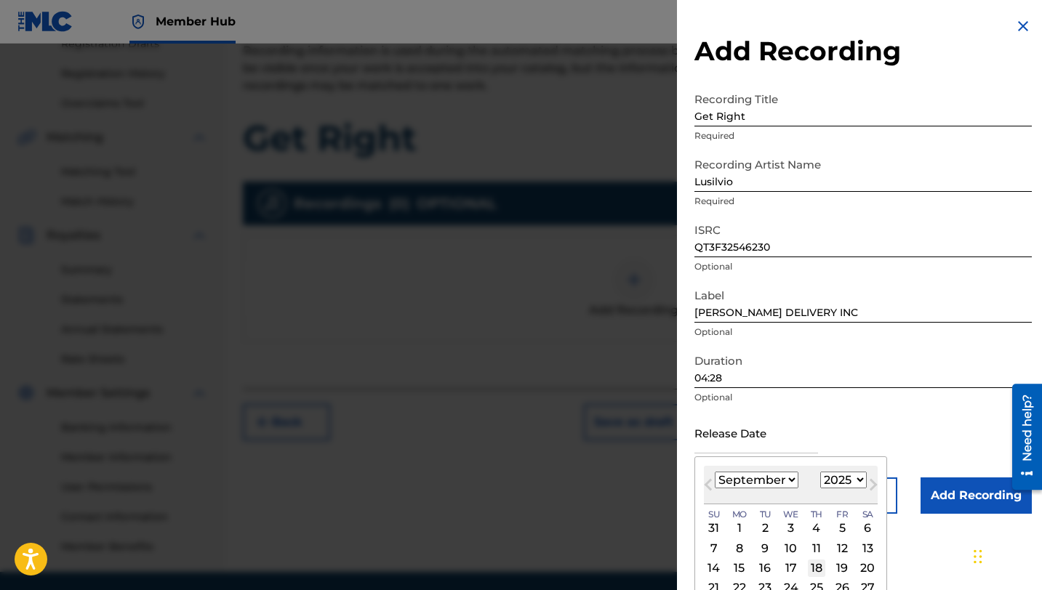
scroll to position [268, 0]
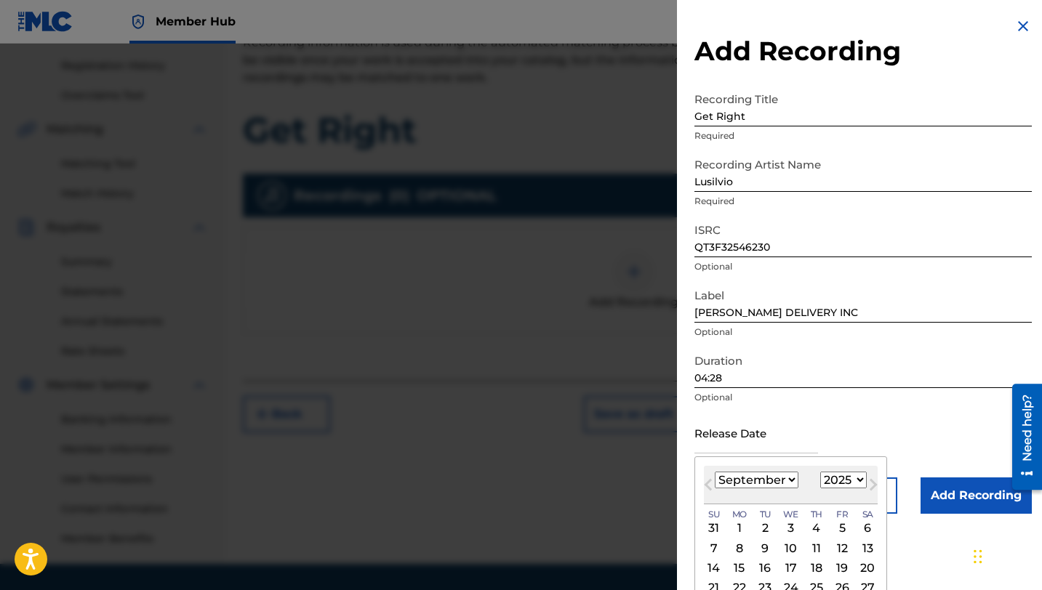
click at [813, 584] on div "25" at bounding box center [816, 587] width 17 height 17
type input "[DATE]"
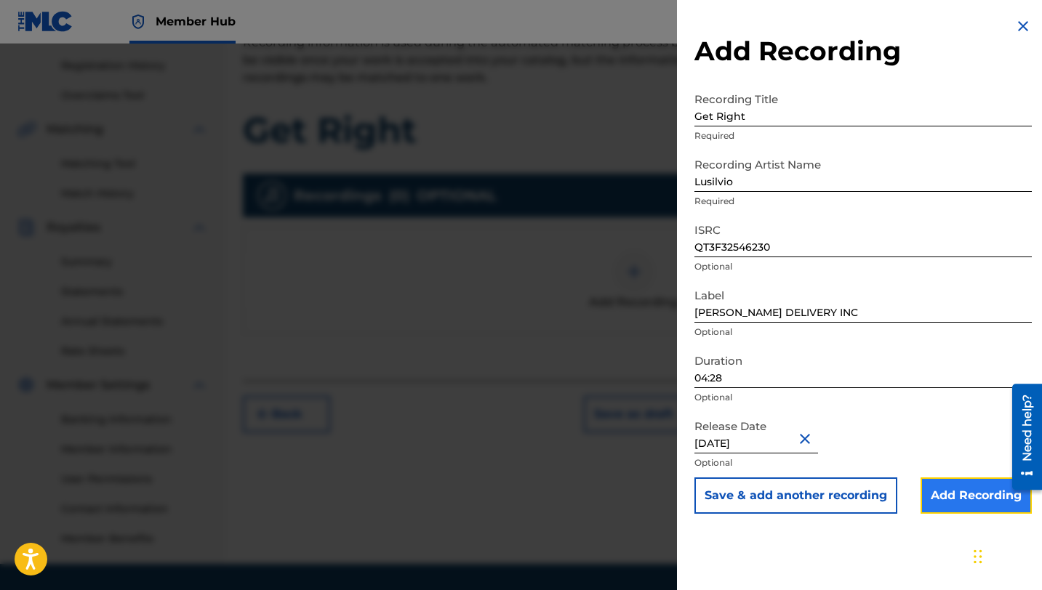
click at [949, 492] on input "Add Recording" at bounding box center [975, 496] width 111 height 36
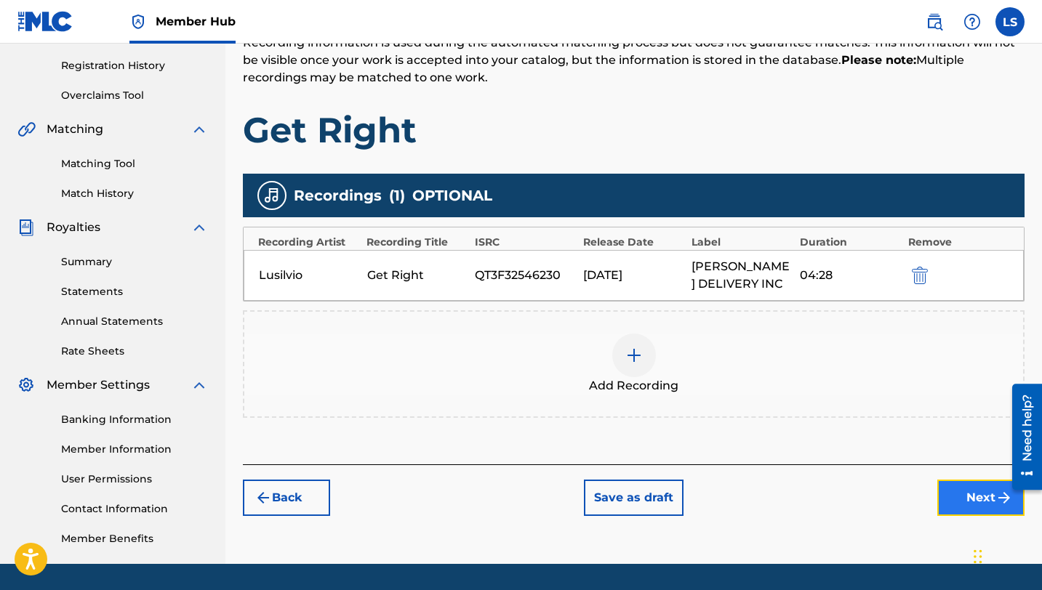
click at [969, 501] on button "Next" at bounding box center [980, 498] width 87 height 36
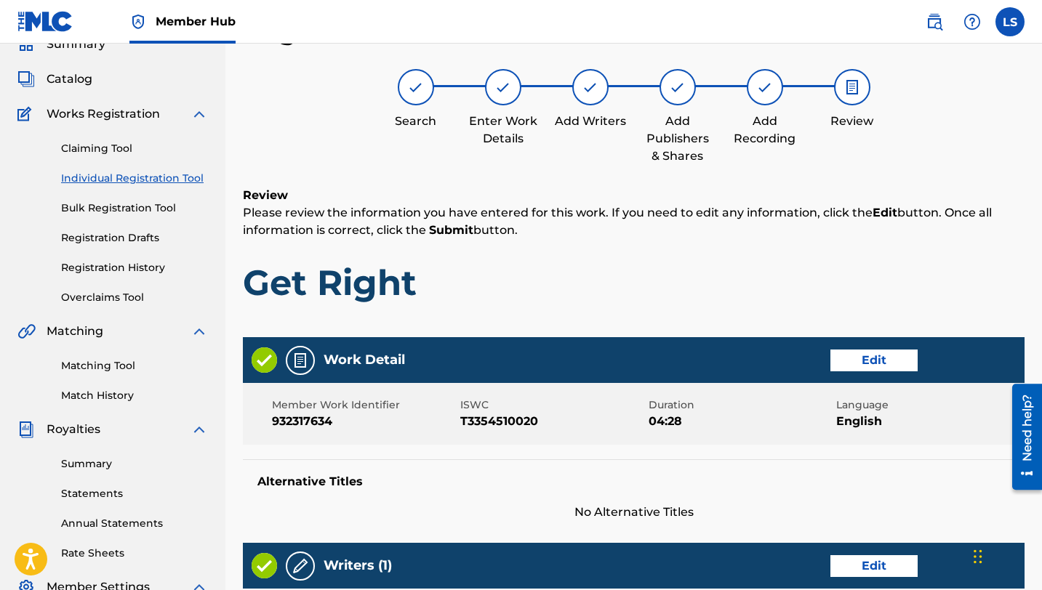
scroll to position [655, 0]
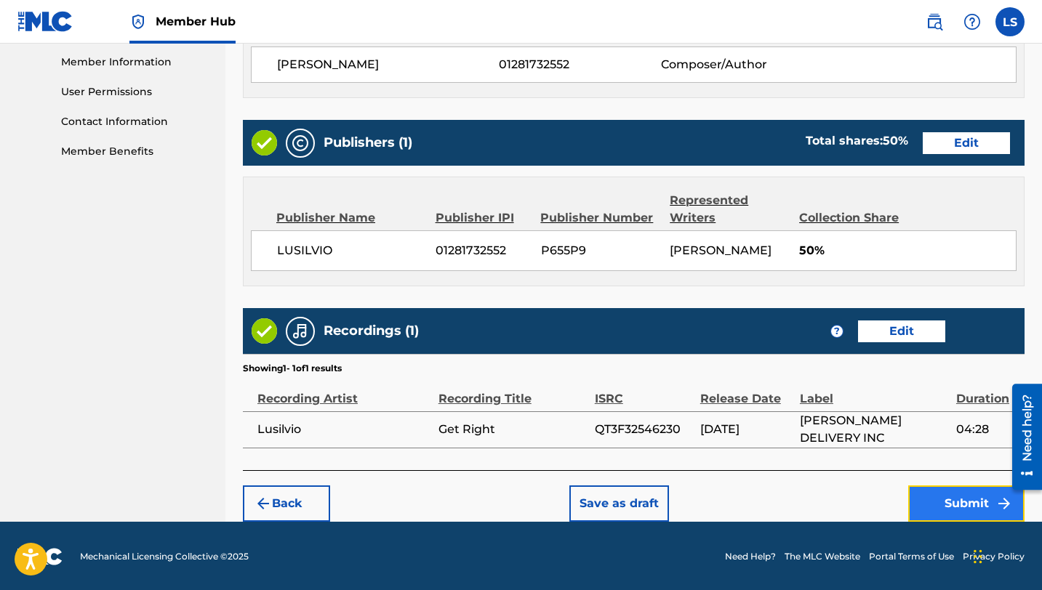
click at [941, 495] on button "Submit" at bounding box center [966, 504] width 116 height 36
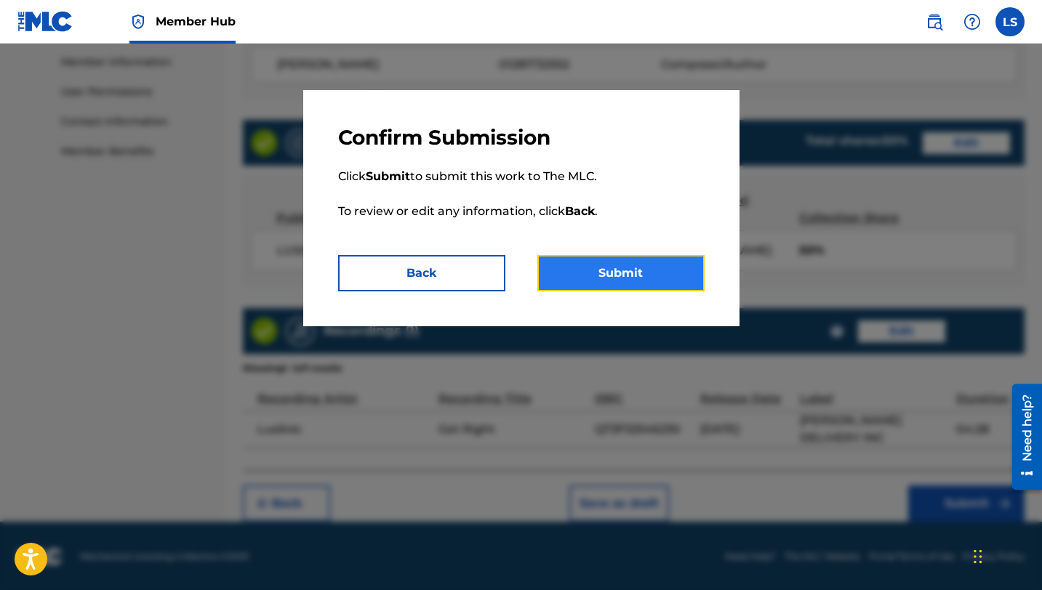
click at [622, 277] on button "Submit" at bounding box center [620, 273] width 167 height 36
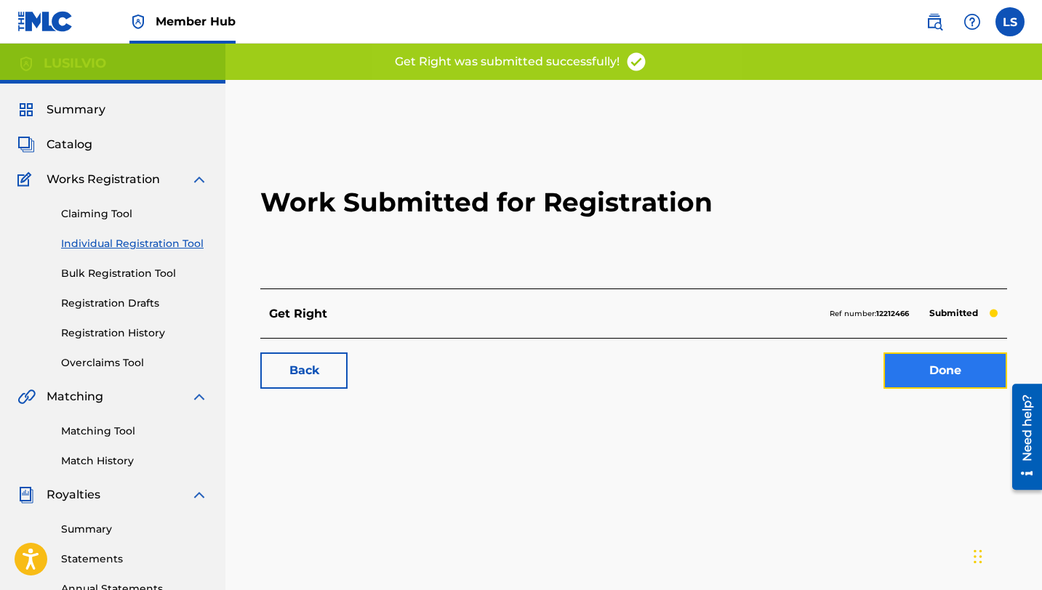
click at [933, 374] on link "Done" at bounding box center [945, 371] width 124 height 36
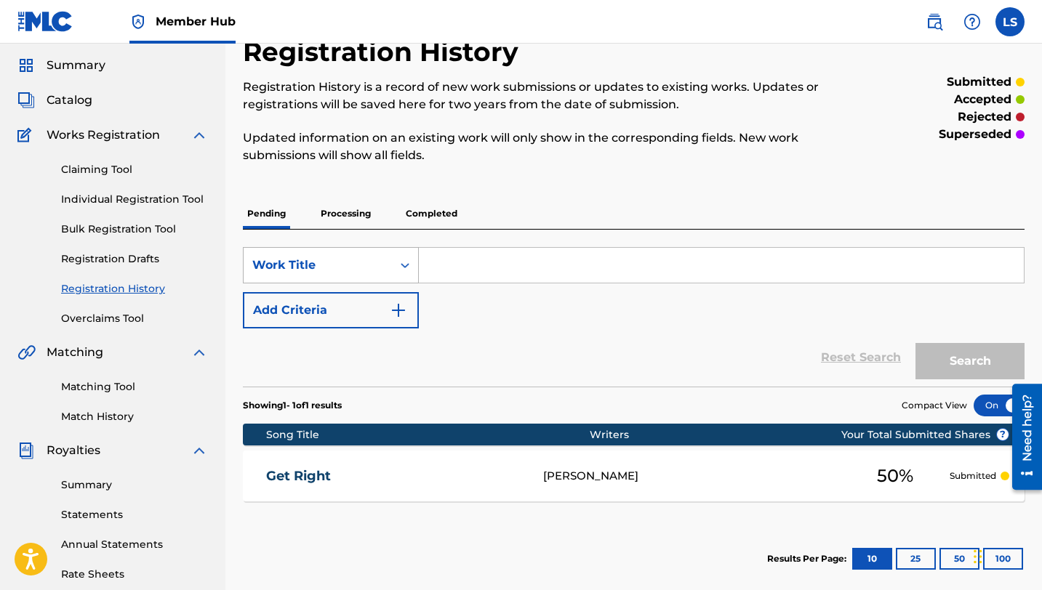
scroll to position [49, 0]
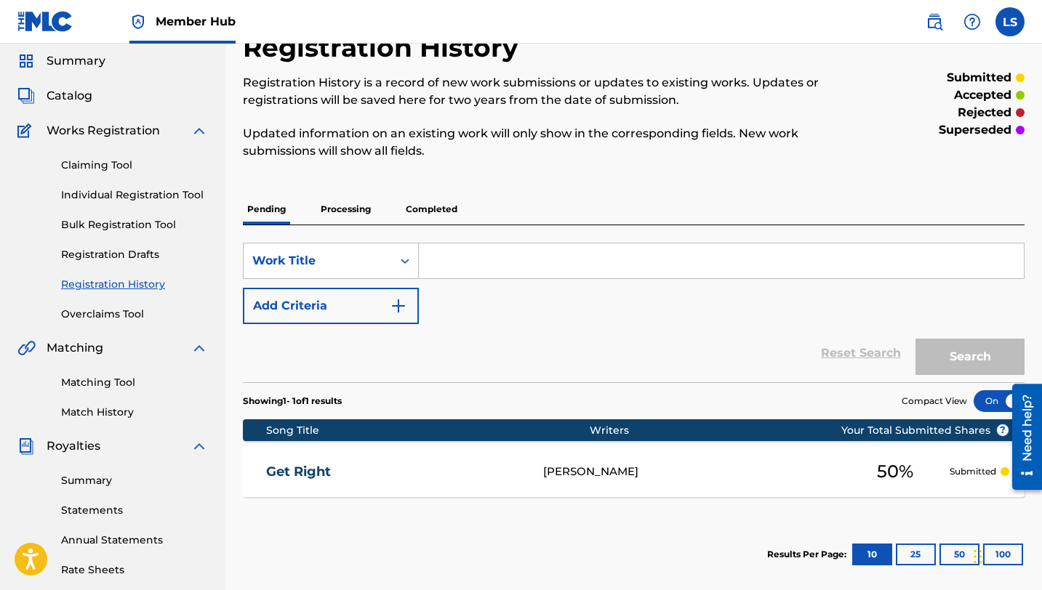
click at [504, 274] on input "Search Form" at bounding box center [721, 261] width 605 height 35
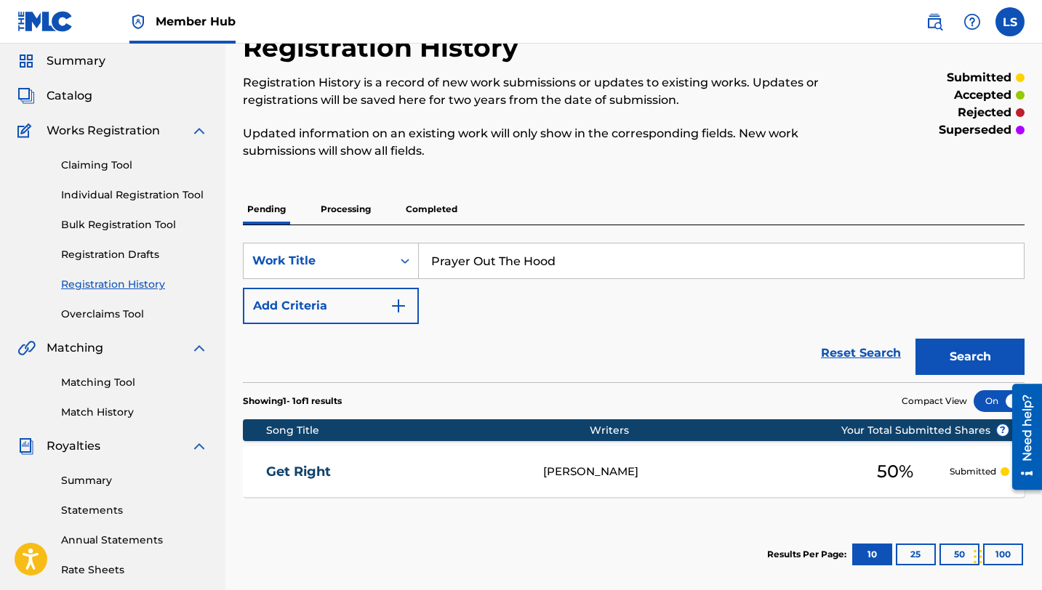
type input "Prayer Out The Hood"
click at [915, 339] on button "Search" at bounding box center [969, 357] width 109 height 36
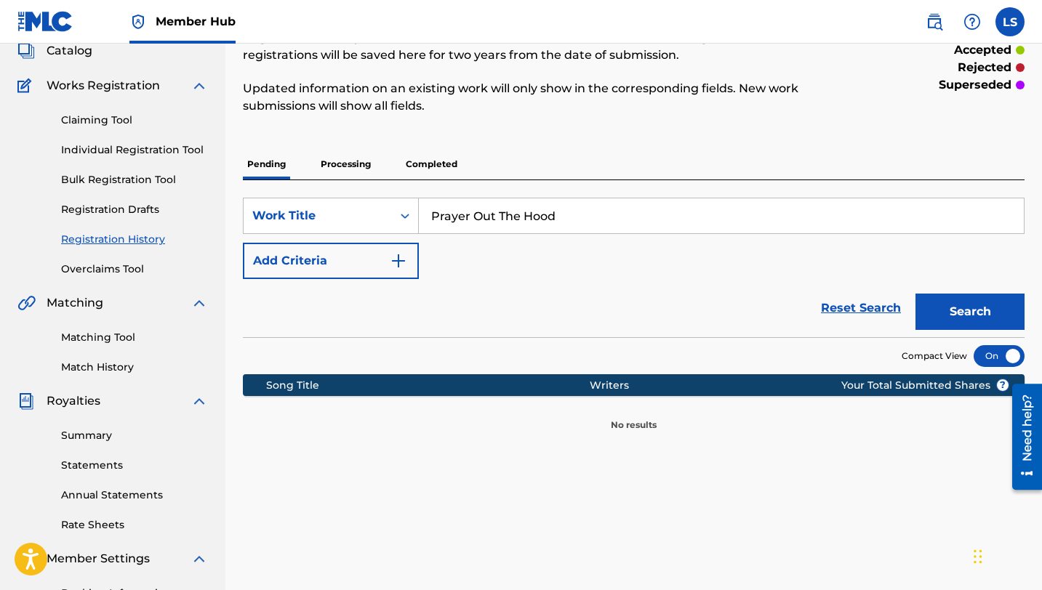
scroll to position [100, 0]
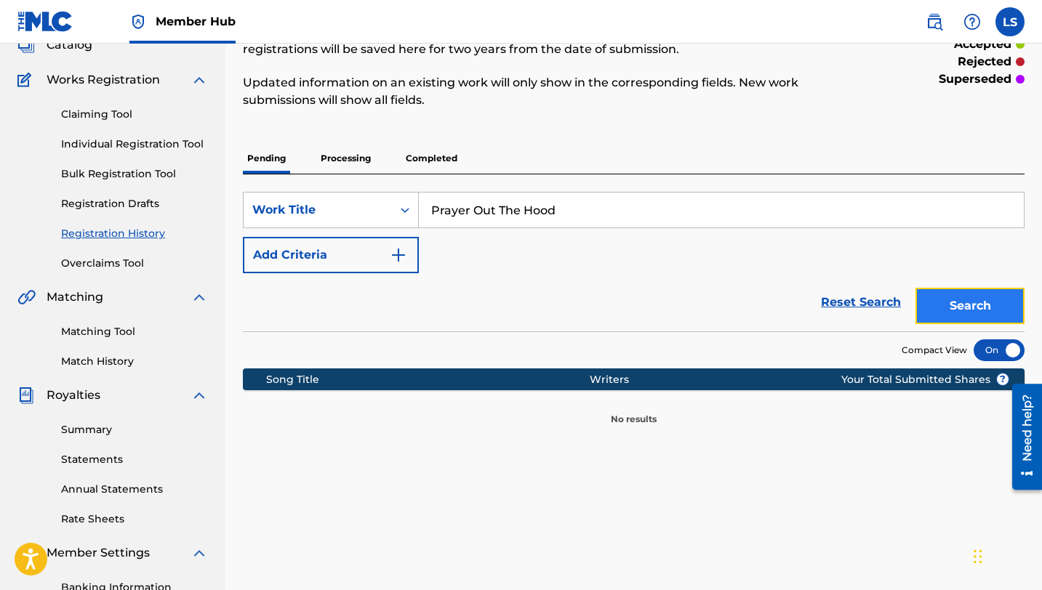
click at [961, 297] on button "Search" at bounding box center [969, 306] width 109 height 36
click at [135, 142] on link "Individual Registration Tool" at bounding box center [134, 144] width 147 height 15
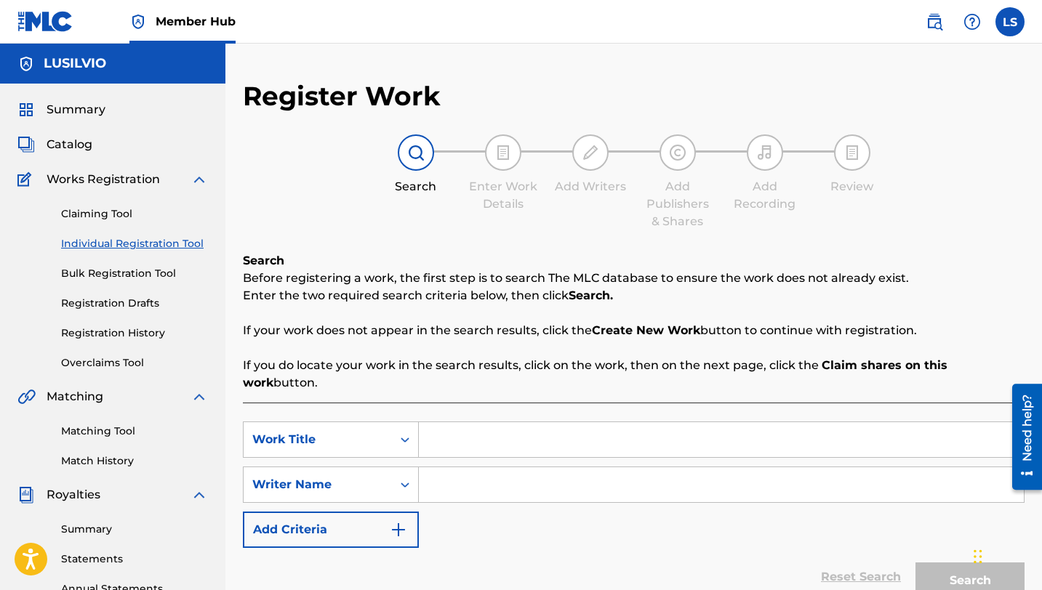
click at [432, 422] on input "Search Form" at bounding box center [721, 439] width 605 height 35
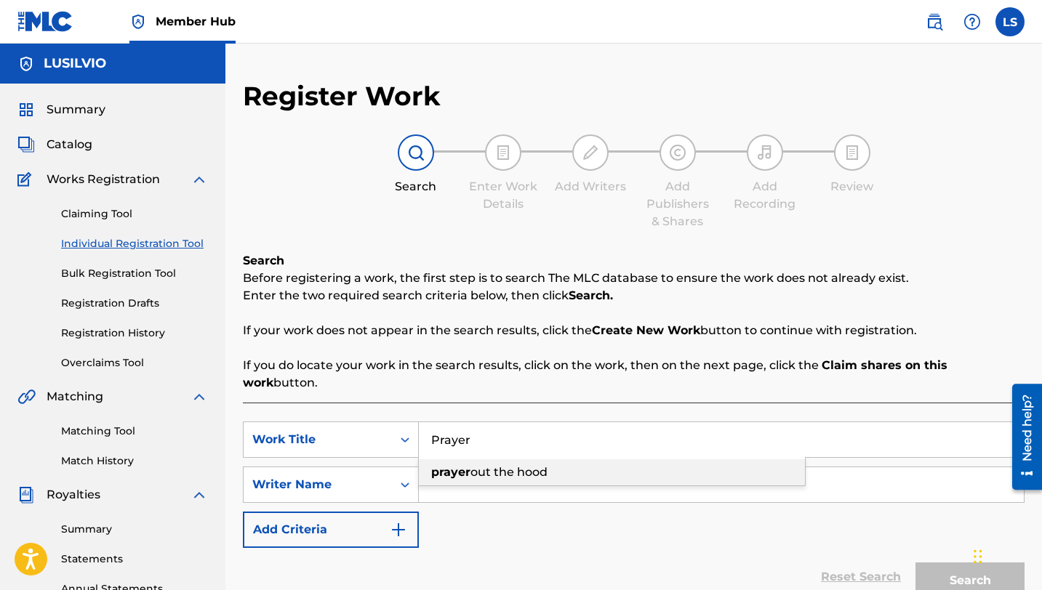
click at [472, 465] on span "out the hood" at bounding box center [508, 472] width 77 height 14
type input "prayer out the hood"
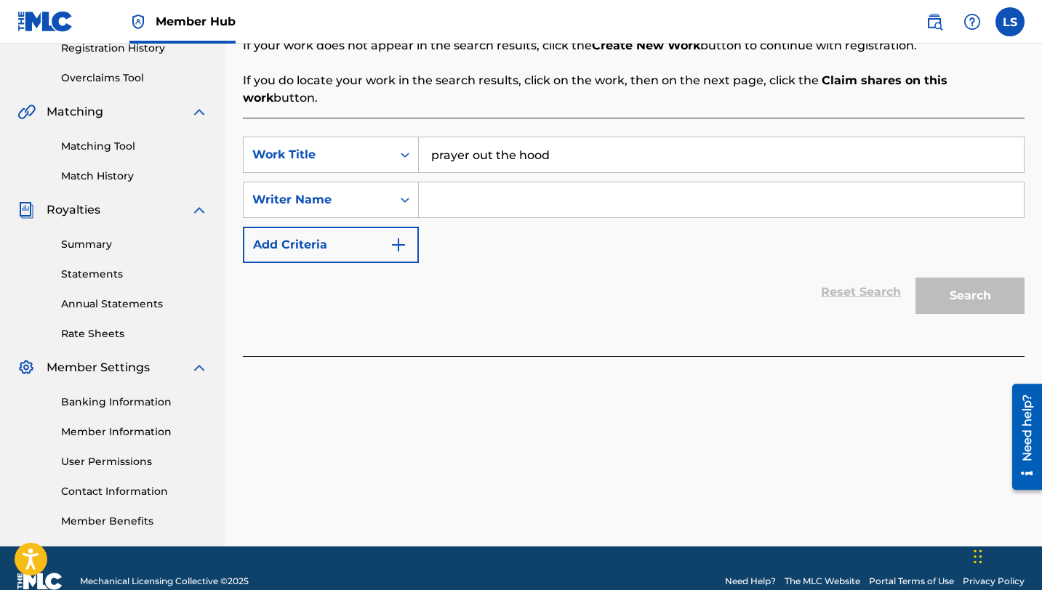
scroll to position [311, 0]
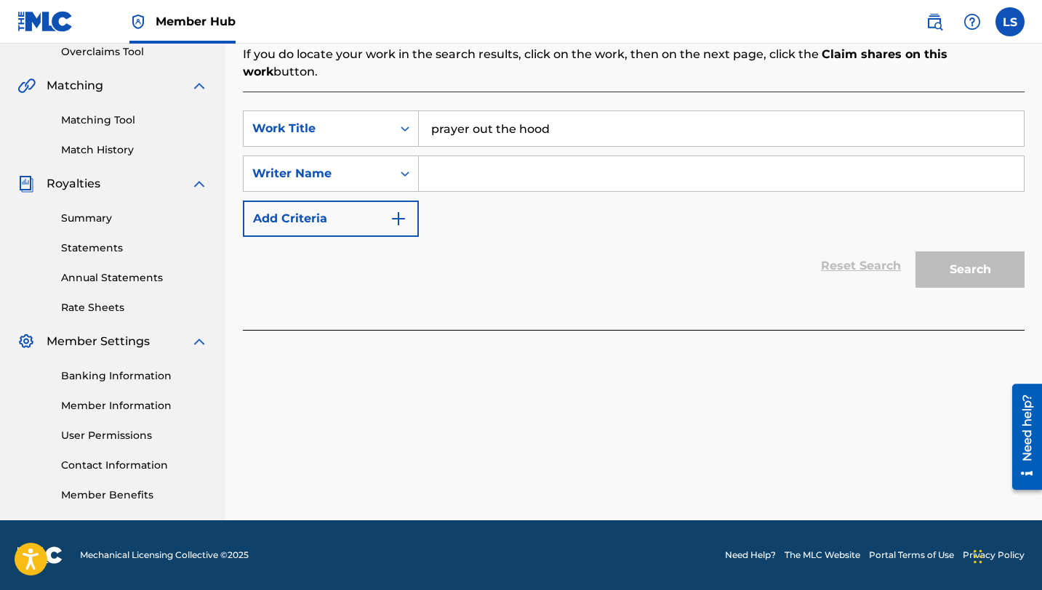
click at [555, 156] on input "Search Form" at bounding box center [721, 173] width 605 height 35
type input "lusilvio"
click at [964, 252] on button "Search" at bounding box center [969, 270] width 109 height 36
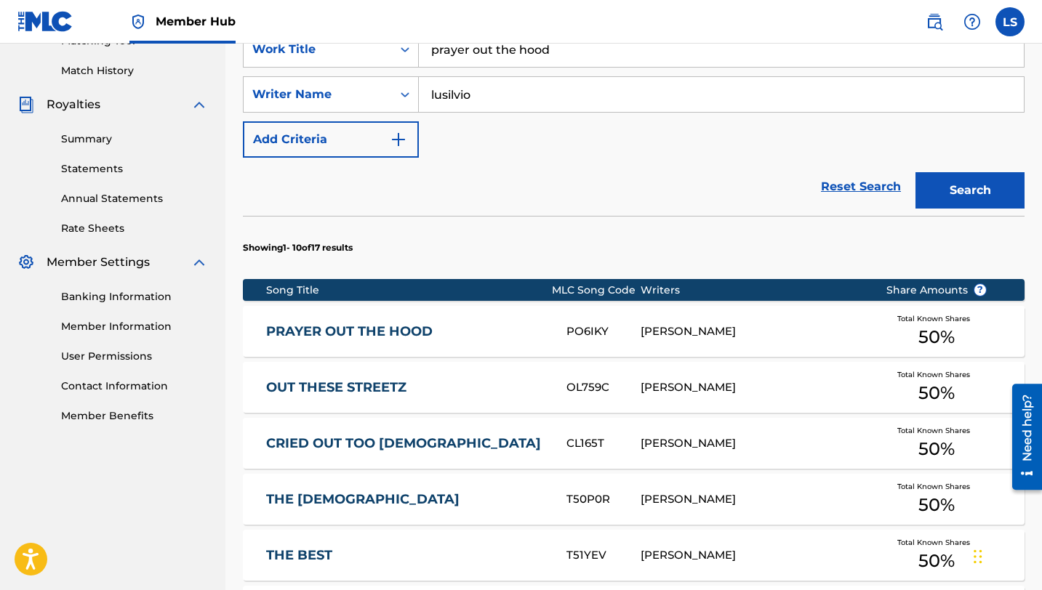
scroll to position [397, 0]
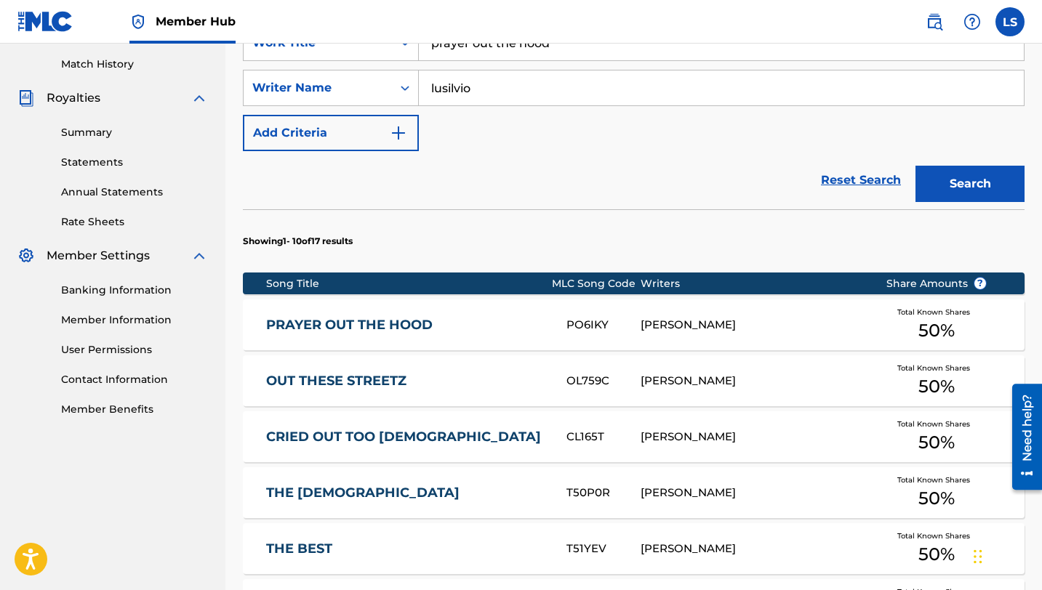
click at [379, 317] on link "PRAYER OUT THE HOOD" at bounding box center [406, 325] width 281 height 17
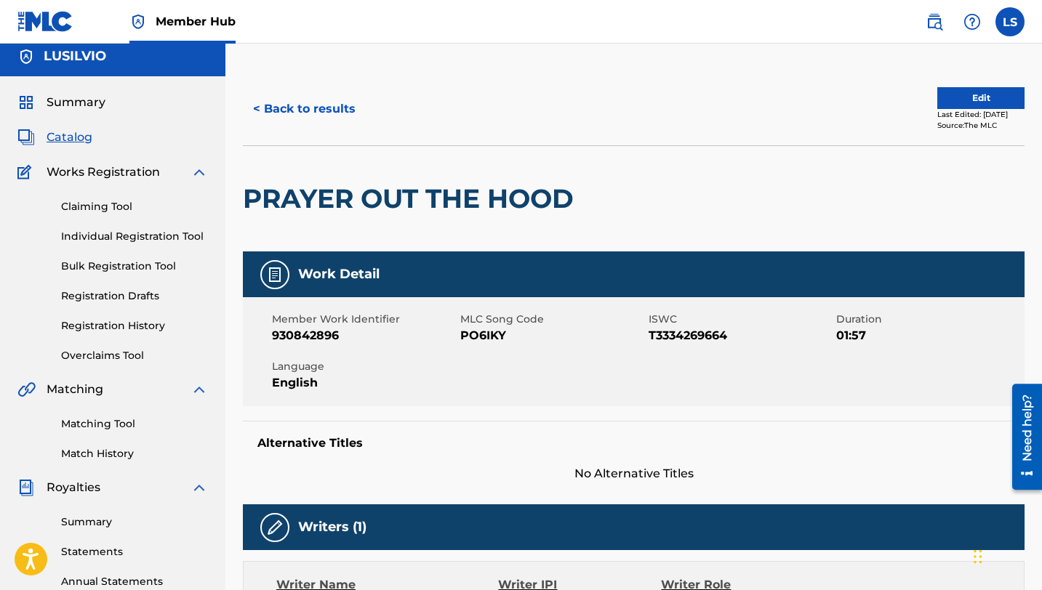
scroll to position [11, 0]
